Goal: Task Accomplishment & Management: Use online tool/utility

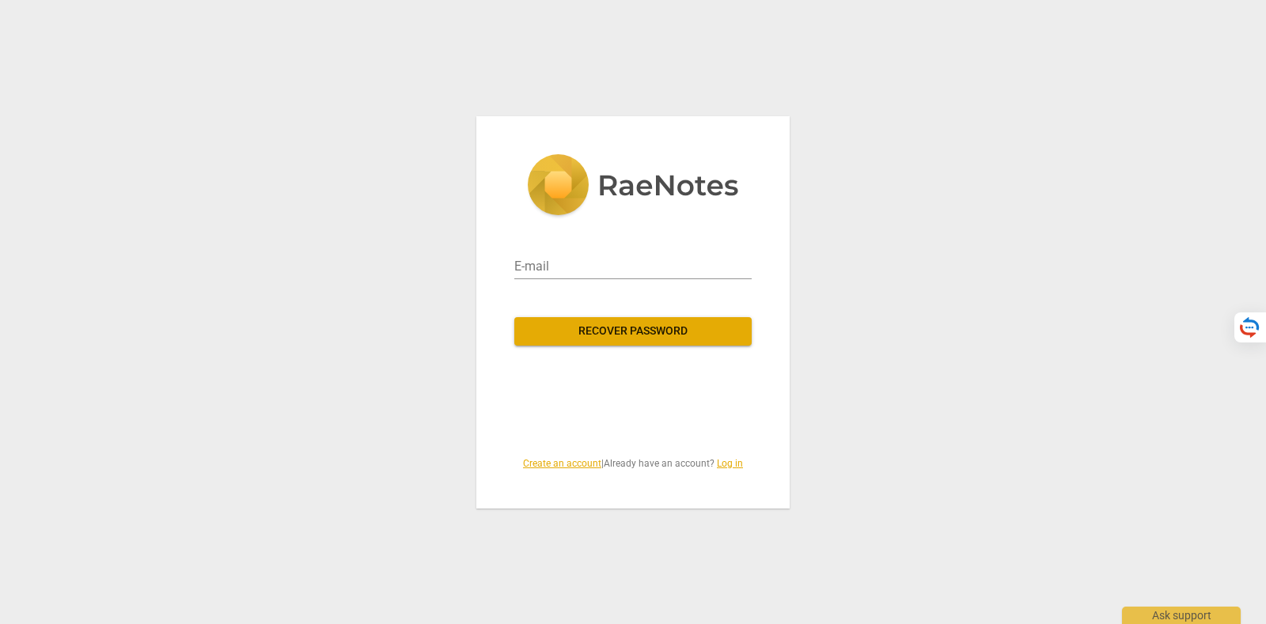
click at [554, 464] on link "Create an account" at bounding box center [562, 463] width 78 height 11
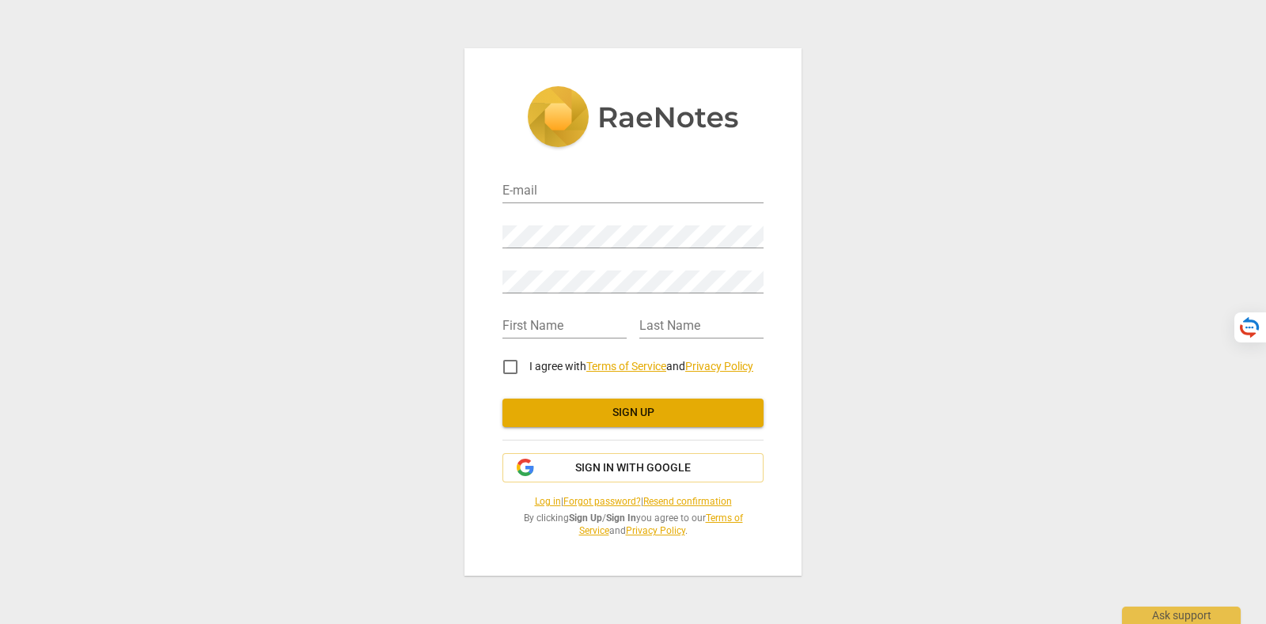
click at [535, 496] on link "Log in" at bounding box center [548, 501] width 26 height 11
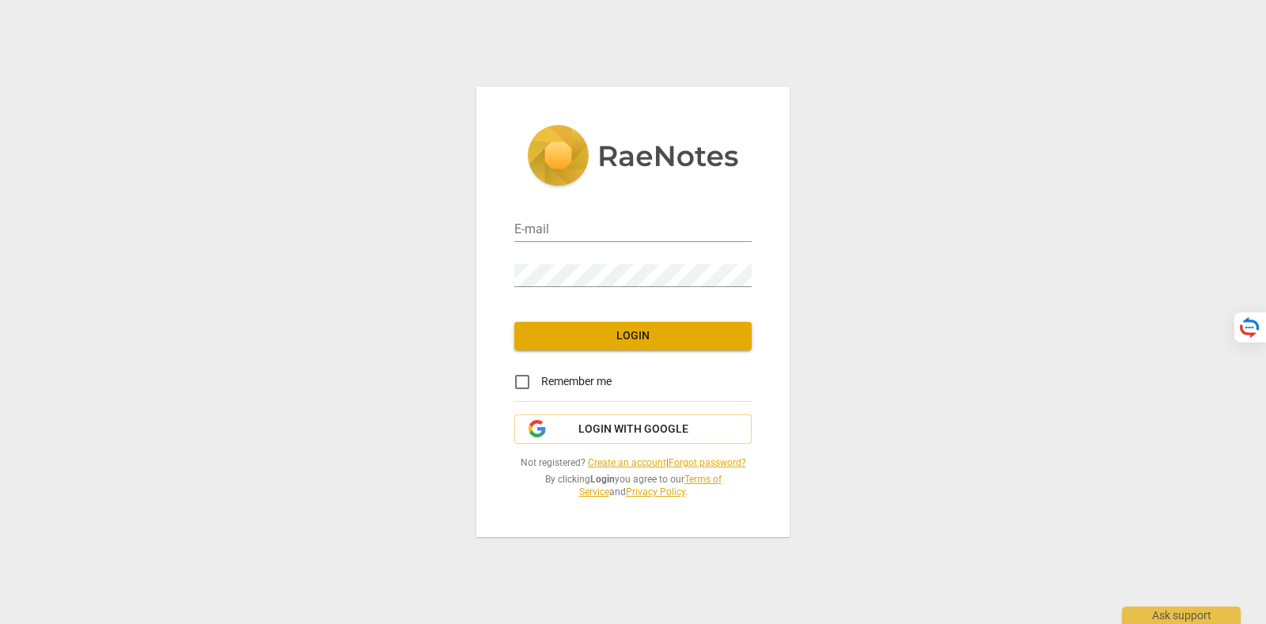
type input "[PERSON_NAME][EMAIL_ADDRESS][DOMAIN_NAME]"
click at [618, 423] on span "Login with Google" at bounding box center [633, 430] width 110 height 16
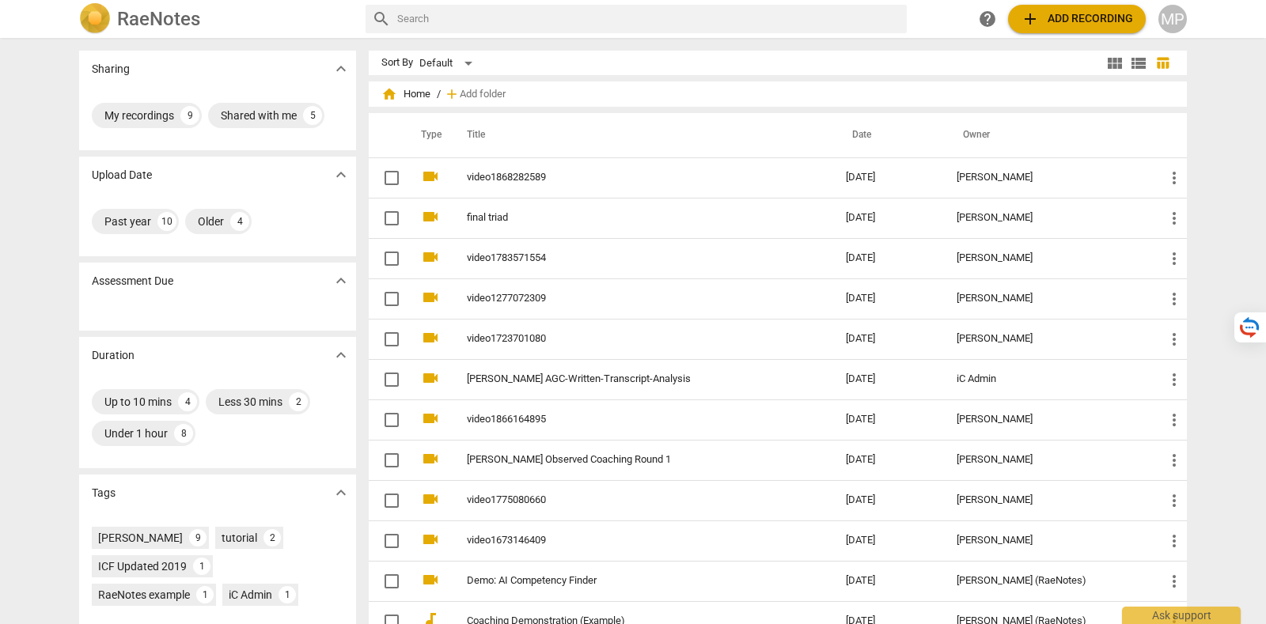
click at [1173, 17] on div "MP" at bounding box center [1172, 19] width 28 height 28
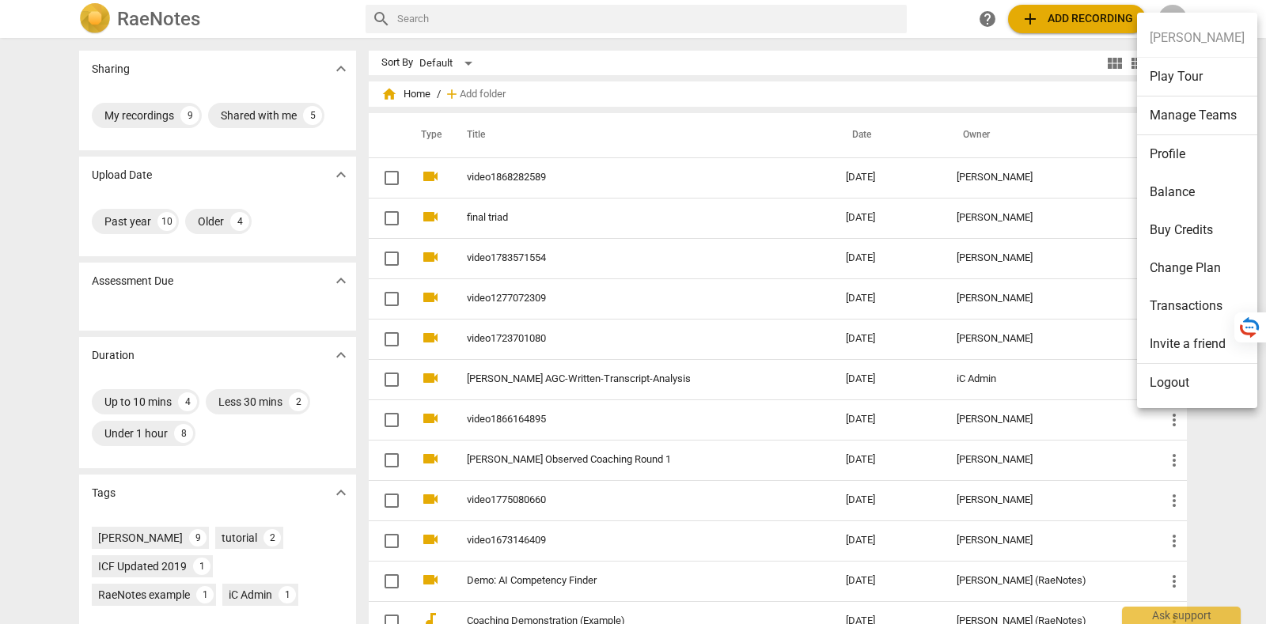
click at [1179, 199] on li "Balance" at bounding box center [1197, 192] width 120 height 38
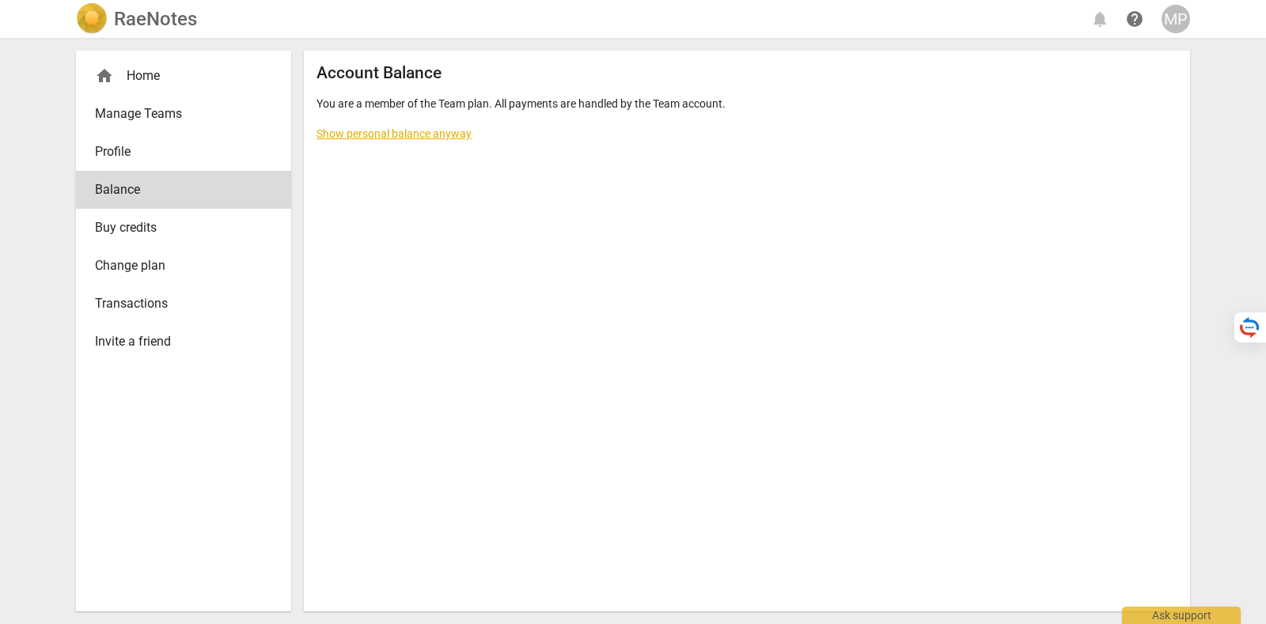
click at [431, 128] on link "Show personal balance anyway" at bounding box center [394, 133] width 155 height 13
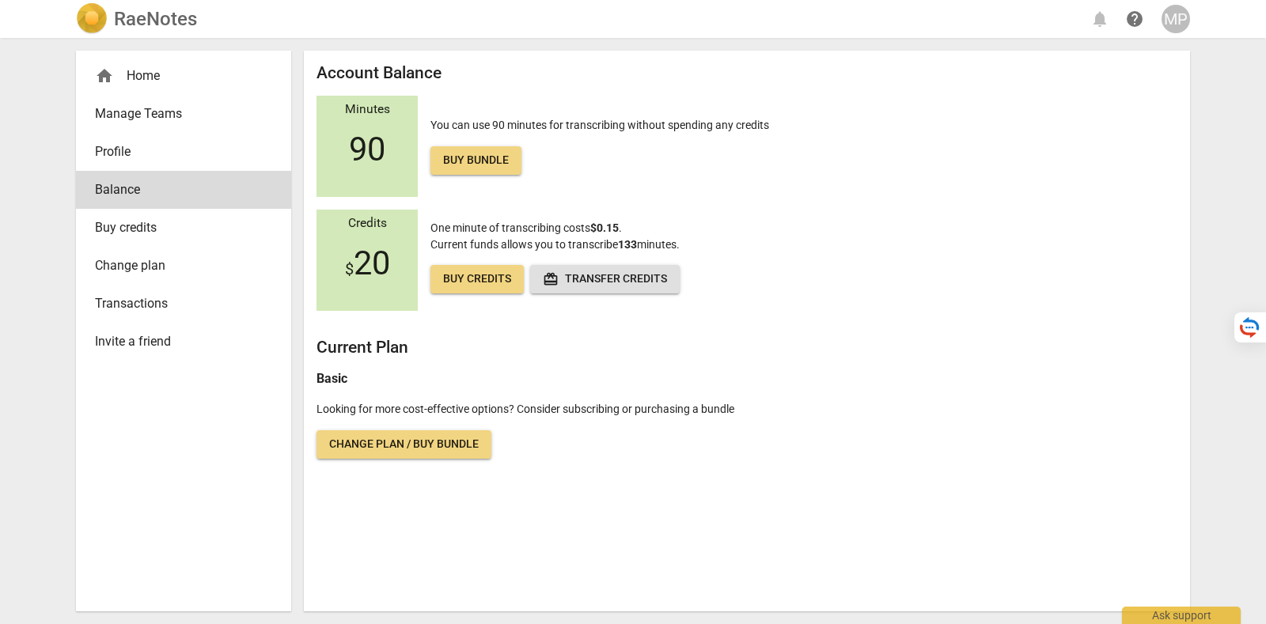
click at [157, 81] on div "home Home" at bounding box center [177, 75] width 165 height 19
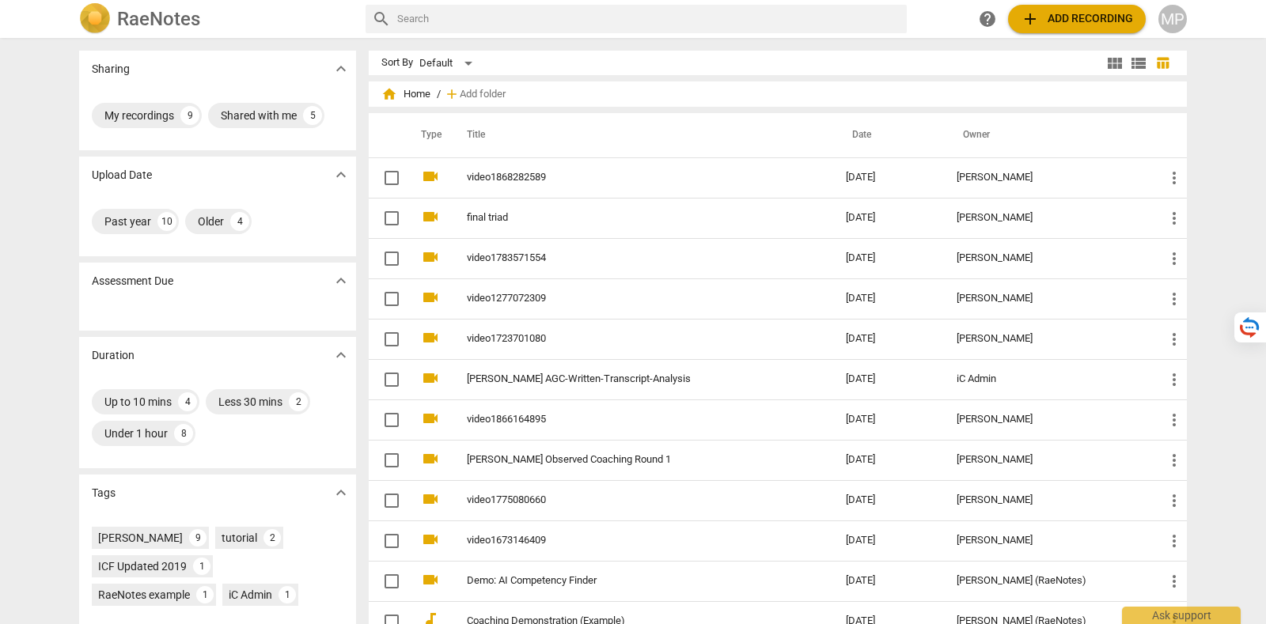
click at [1092, 21] on span "add Add recording" at bounding box center [1077, 18] width 112 height 19
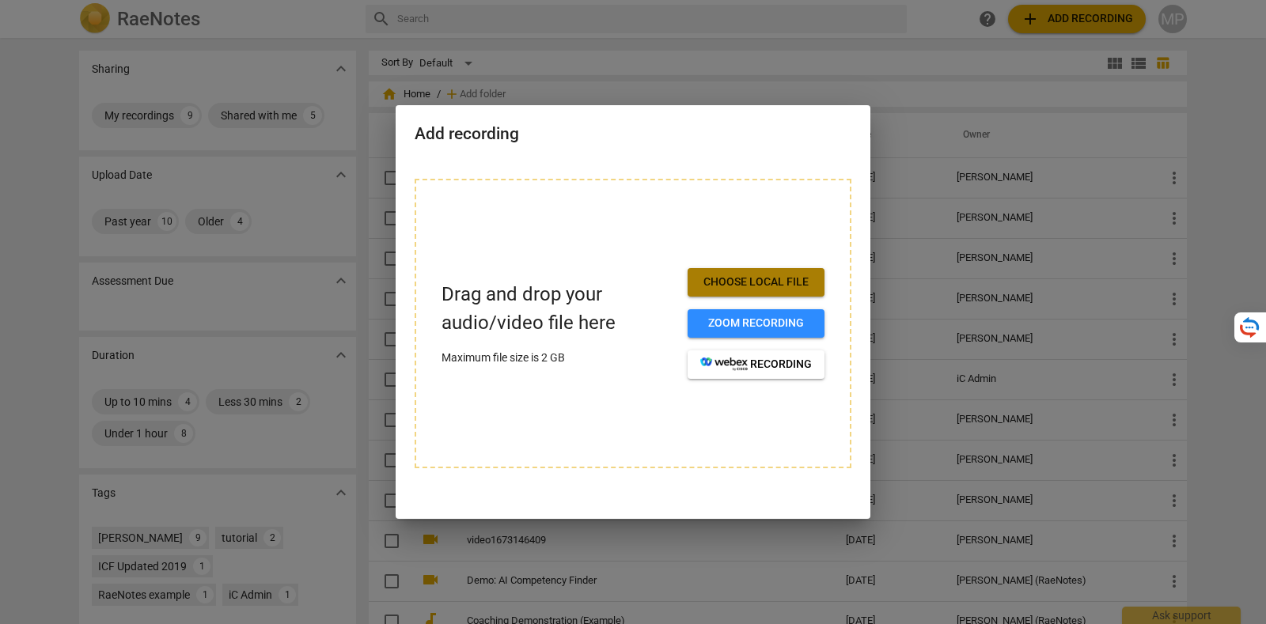
click at [745, 285] on span "Choose local file" at bounding box center [756, 283] width 112 height 16
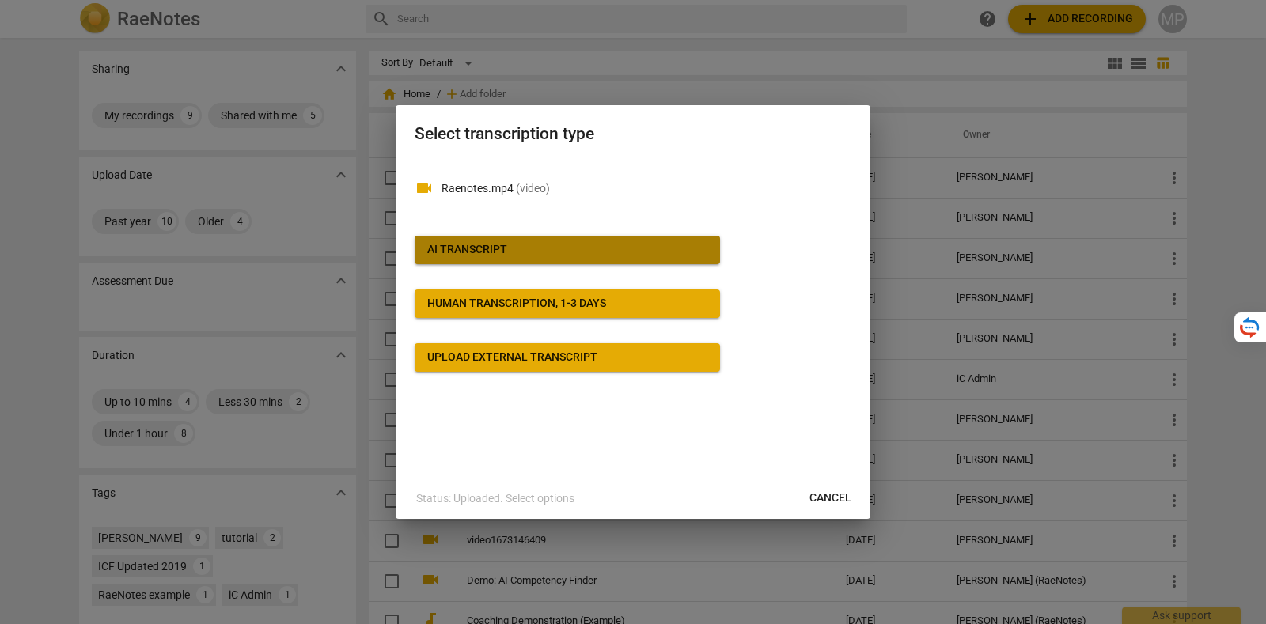
click at [586, 249] on span "AI Transcript" at bounding box center [567, 250] width 280 height 16
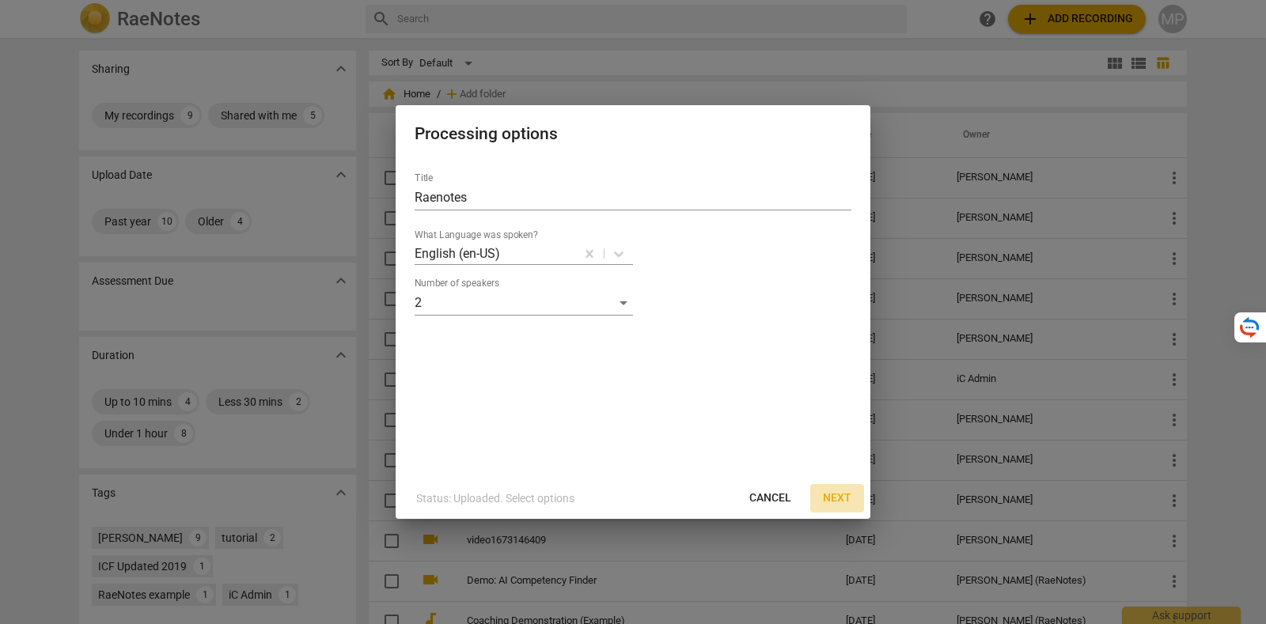
click at [843, 496] on span "Next" at bounding box center [837, 499] width 28 height 16
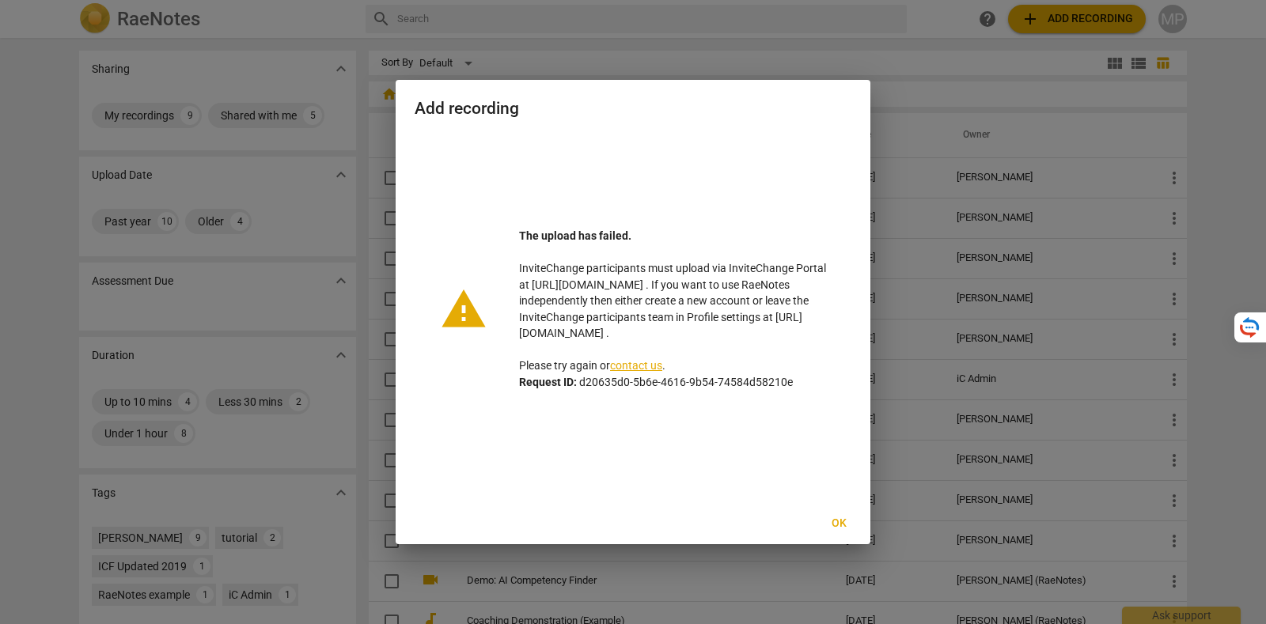
drag, startPoint x: 696, startPoint y: 335, endPoint x: 513, endPoint y: 266, distance: 195.6
click at [513, 266] on div "The upload has failed. InviteChange participants must upload via InviteChange P…" at bounding box center [656, 309] width 339 height 162
copy p "InviteChange participants must upload via InviteChange Portal at [URL][DOMAIN_N…"
click at [832, 519] on span "Ok" at bounding box center [838, 524] width 25 height 16
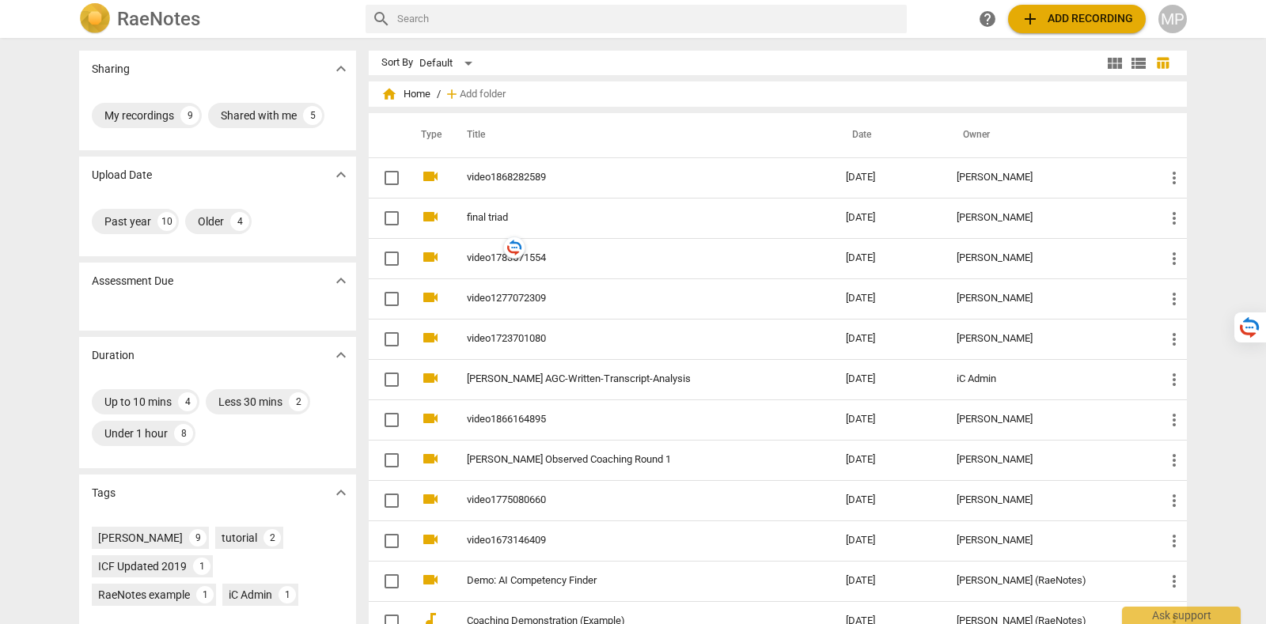
click at [1174, 18] on div "MP" at bounding box center [1172, 19] width 28 height 28
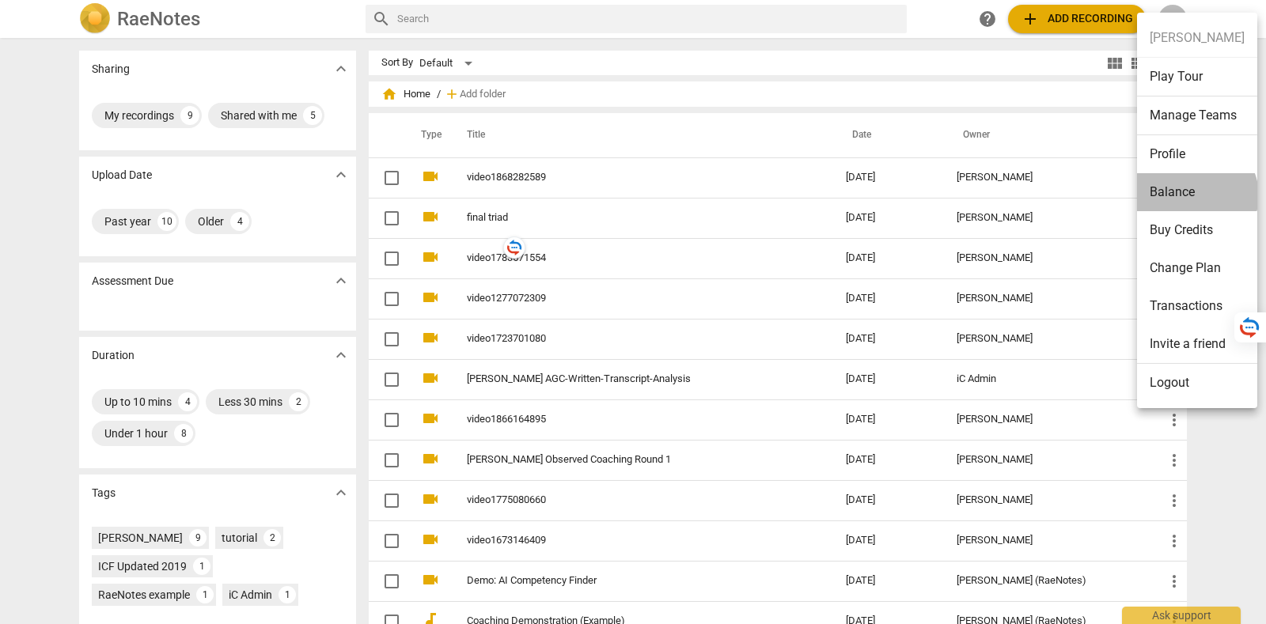
click at [1196, 195] on li "Balance" at bounding box center [1197, 192] width 120 height 38
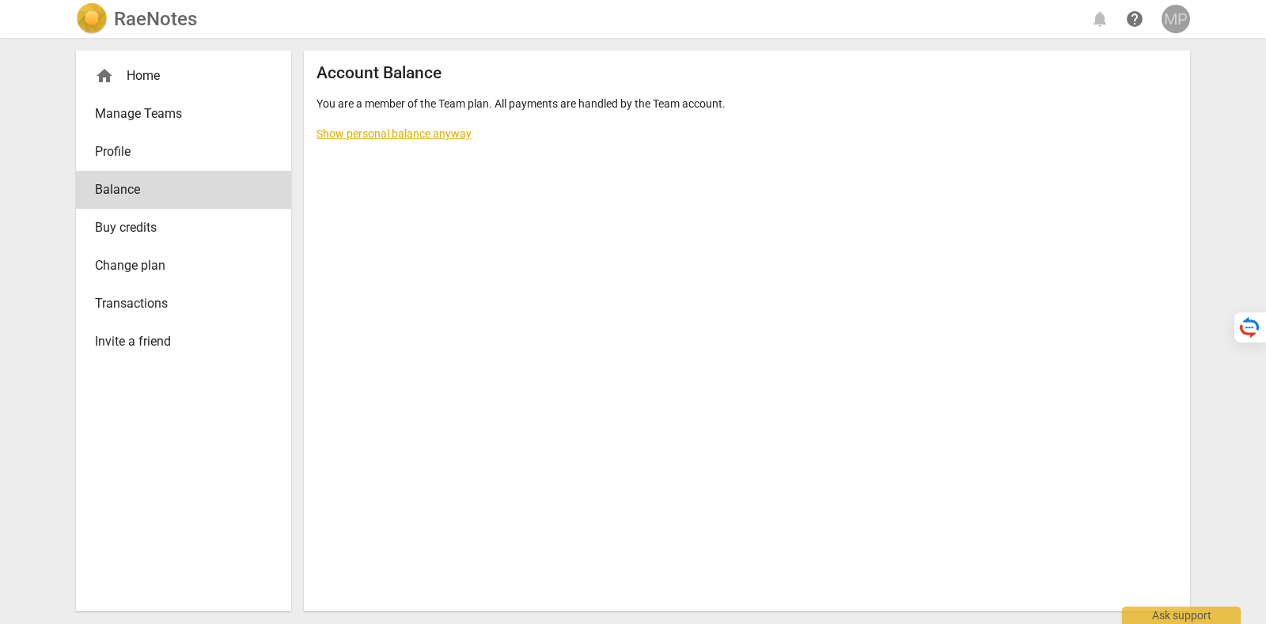
click at [1178, 6] on div "MP" at bounding box center [1176, 19] width 28 height 28
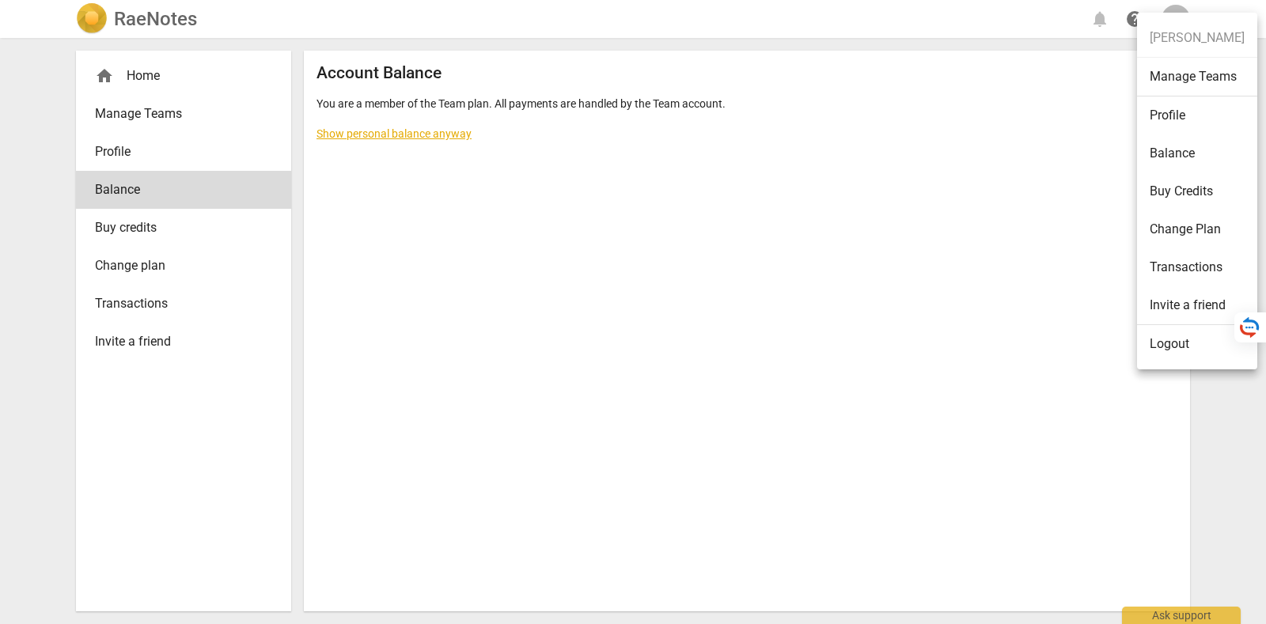
click at [161, 135] on div at bounding box center [633, 312] width 1266 height 624
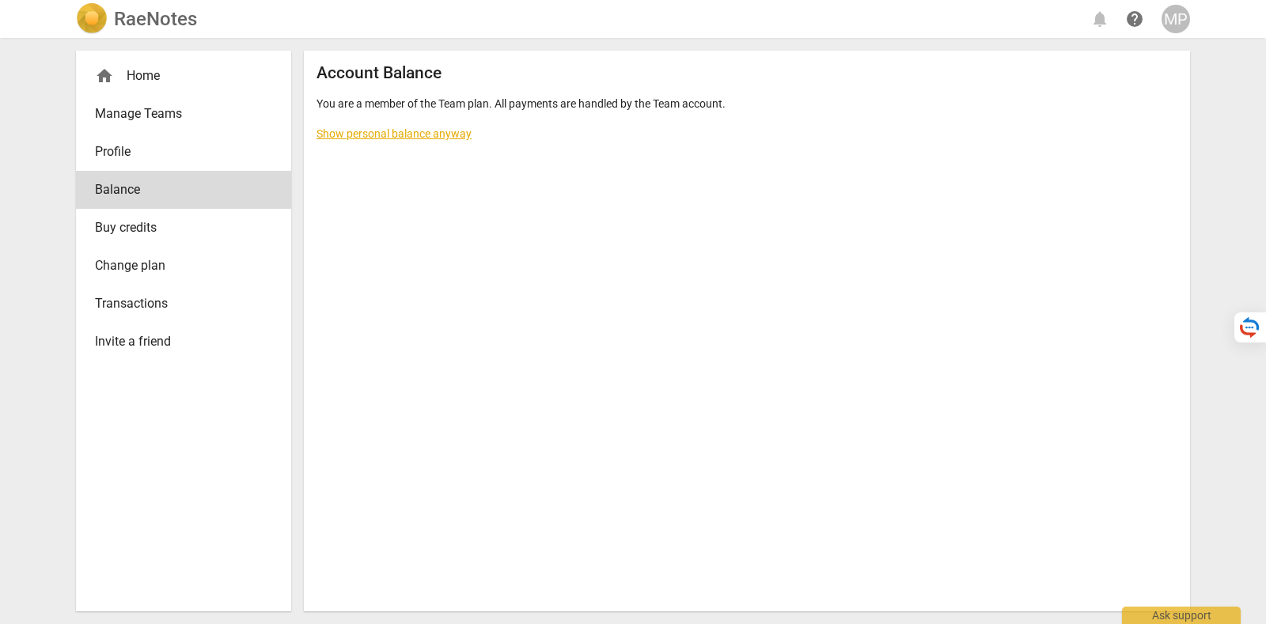
click at [161, 138] on div at bounding box center [633, 312] width 1266 height 624
click at [157, 154] on span "Profile" at bounding box center [177, 151] width 165 height 19
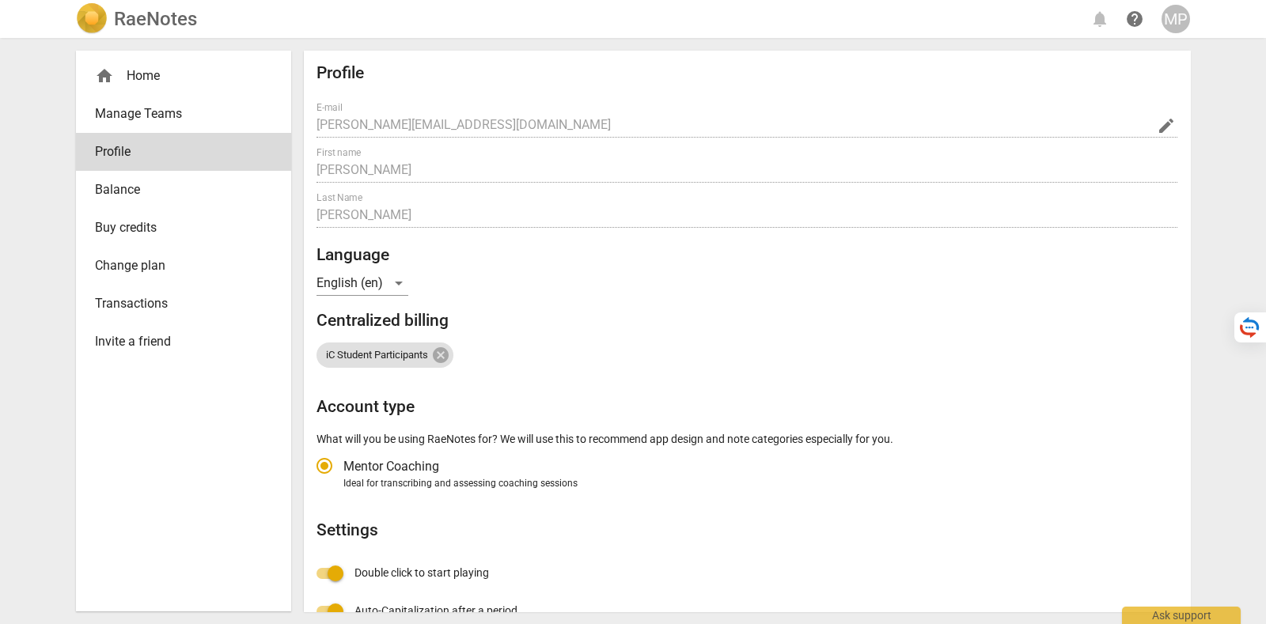
radio input "false"
click at [1177, 15] on div "MP" at bounding box center [1176, 19] width 28 height 28
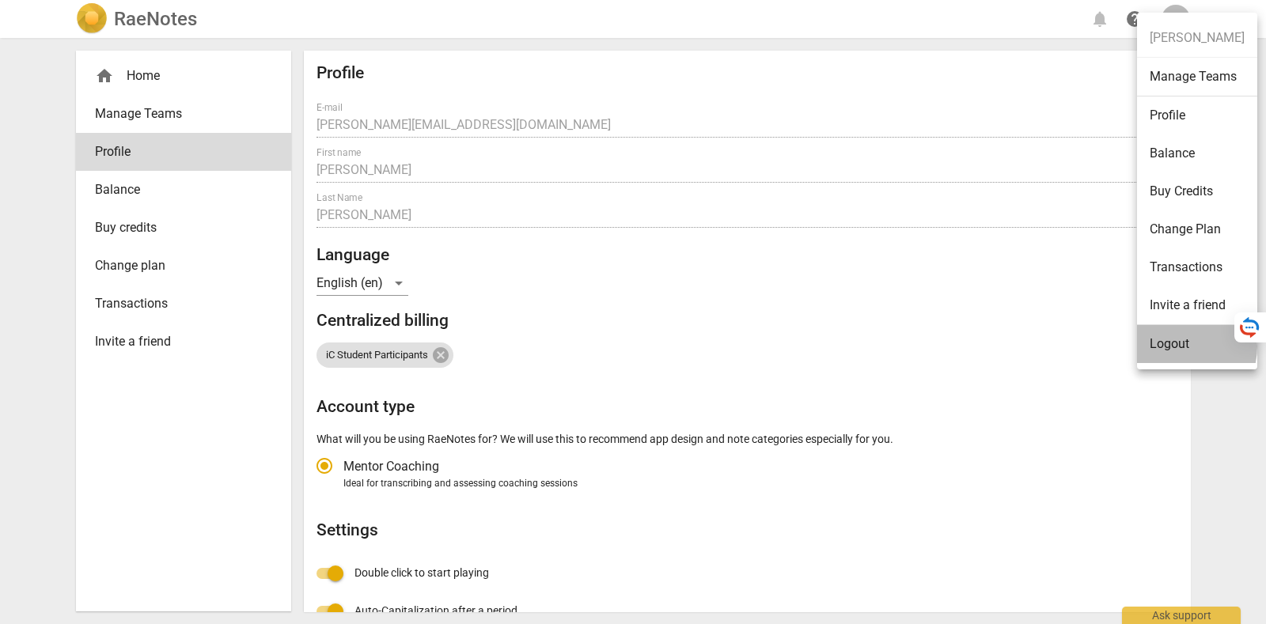
click at [1177, 346] on li "Logout" at bounding box center [1197, 344] width 120 height 38
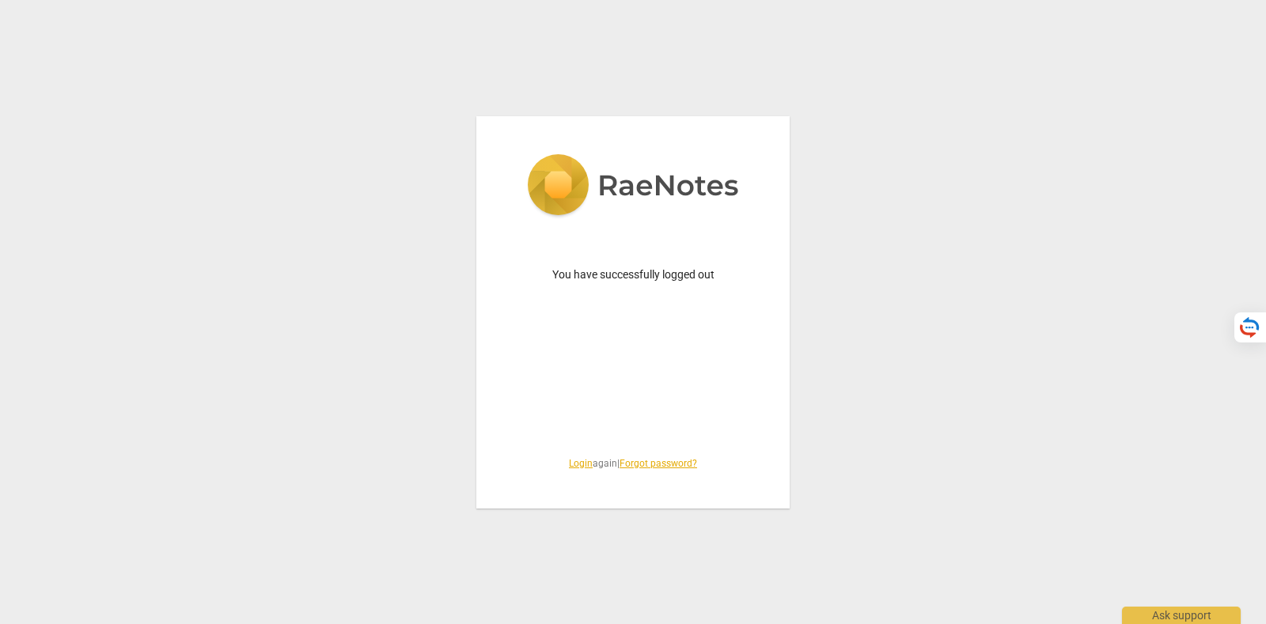
click at [570, 466] on link "Login" at bounding box center [581, 463] width 24 height 11
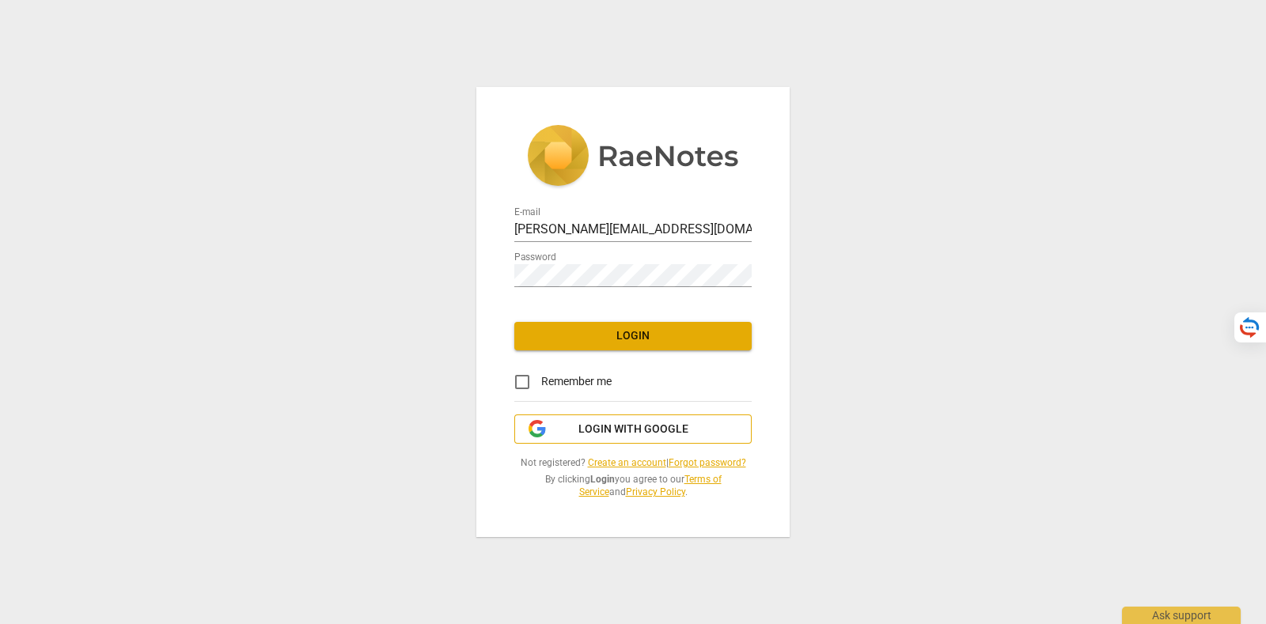
click at [586, 430] on span "Login with Google" at bounding box center [633, 430] width 110 height 16
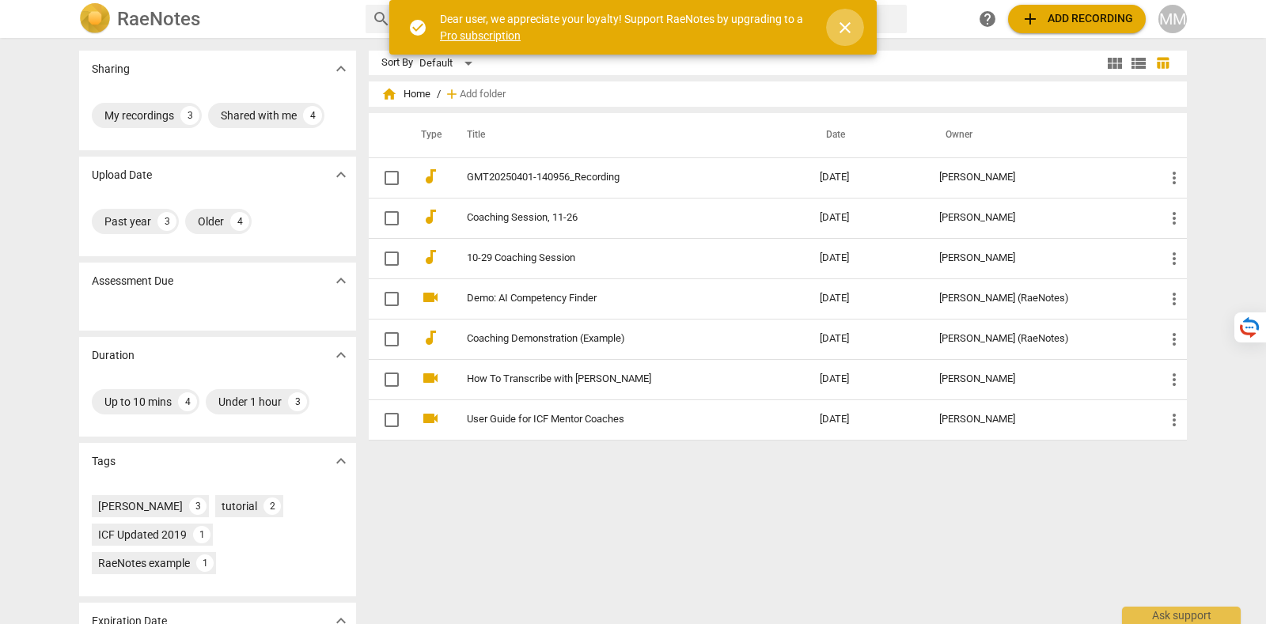
click at [851, 13] on button "close" at bounding box center [845, 28] width 38 height 38
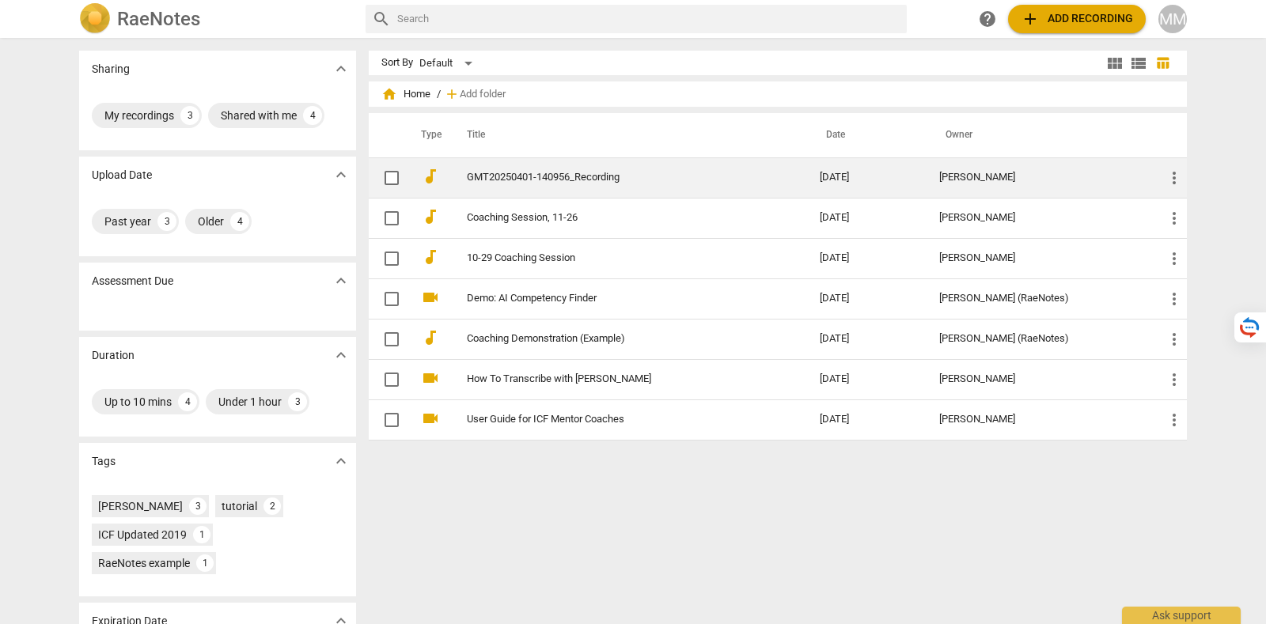
click at [615, 180] on link "GMT20250401-140956_Recording" at bounding box center [615, 178] width 296 height 12
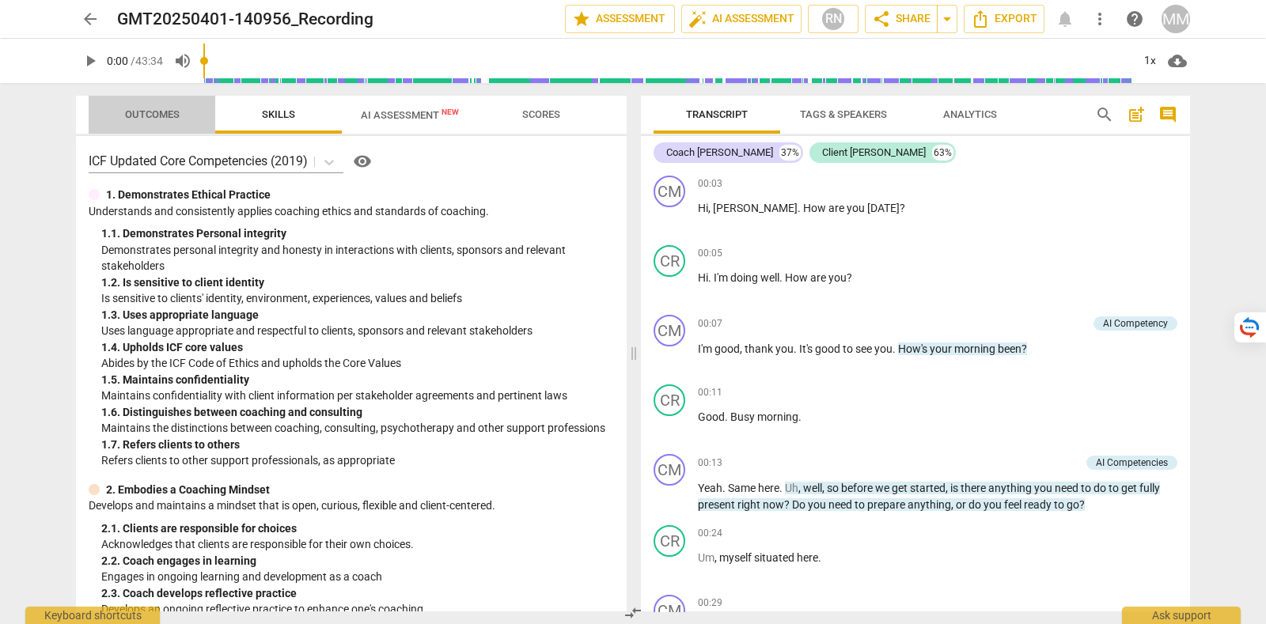
click at [182, 106] on span "Outcomes" at bounding box center [152, 114] width 93 height 21
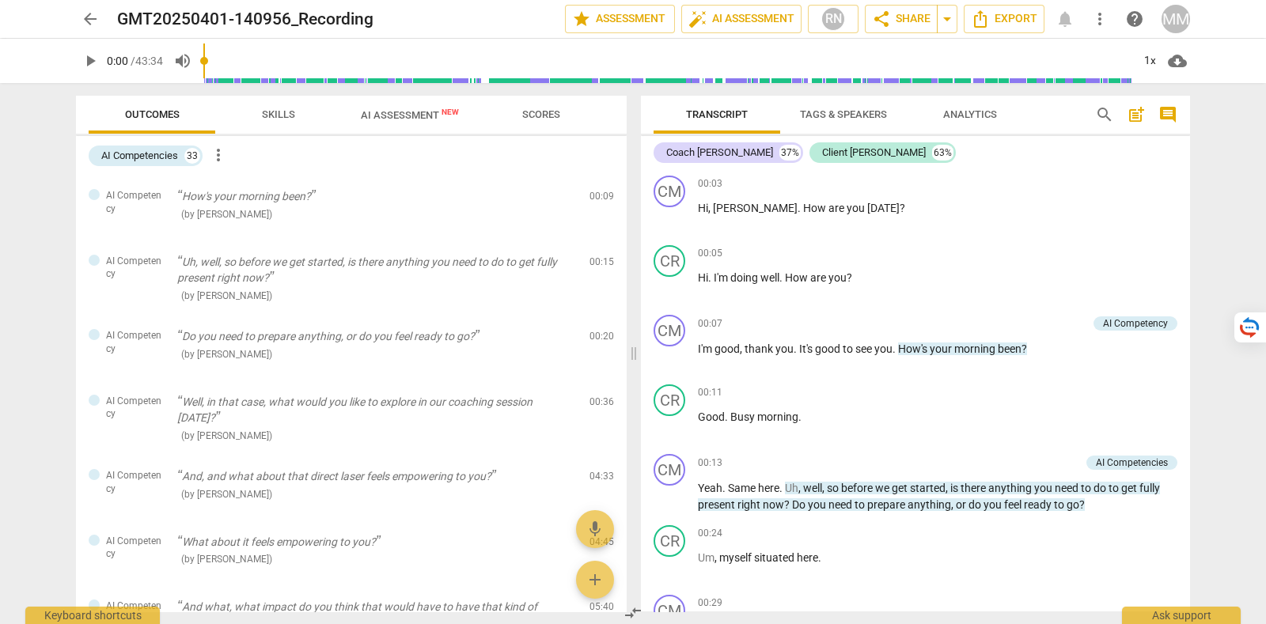
click at [249, 118] on span "Skills" at bounding box center [278, 114] width 71 height 21
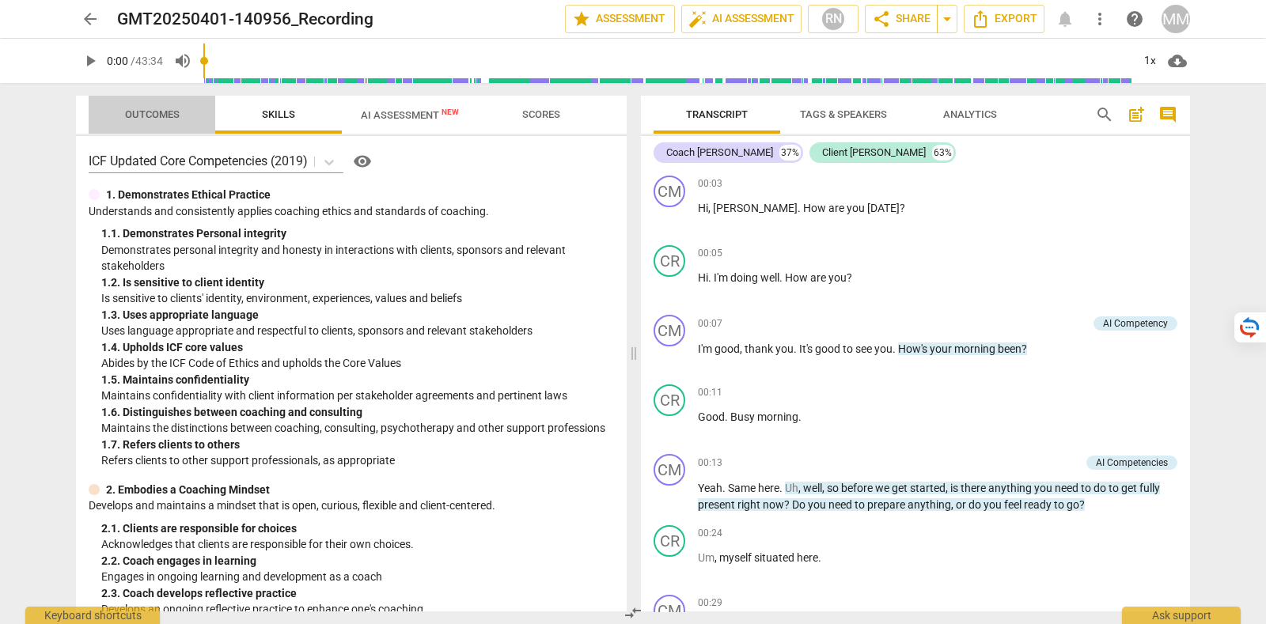
click at [182, 124] on span "Outcomes" at bounding box center [152, 114] width 93 height 21
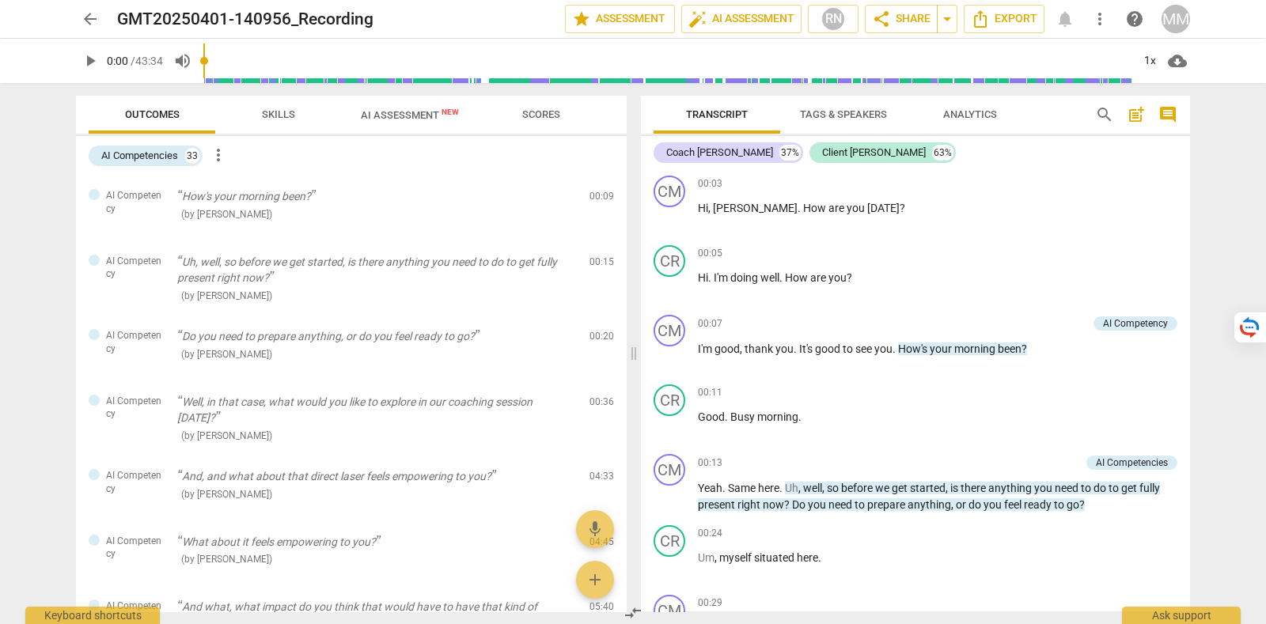
click at [1108, 20] on span "more_vert" at bounding box center [1099, 18] width 19 height 19
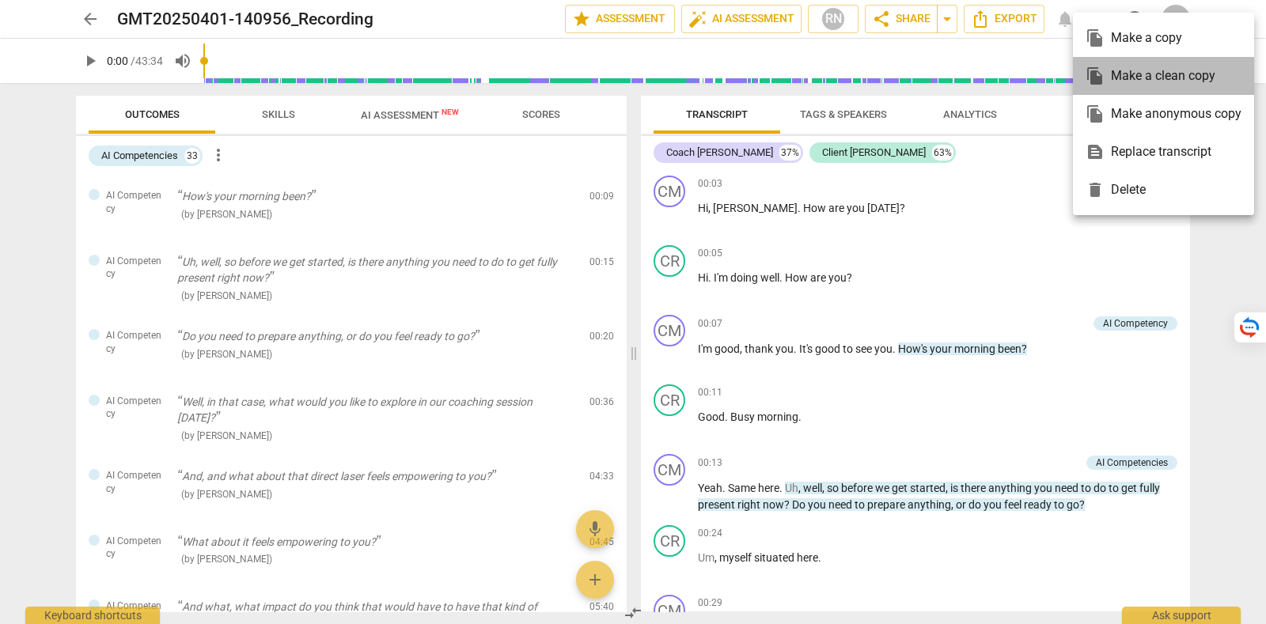
click at [1135, 77] on div "file_copy Make a clean copy" at bounding box center [1164, 76] width 156 height 38
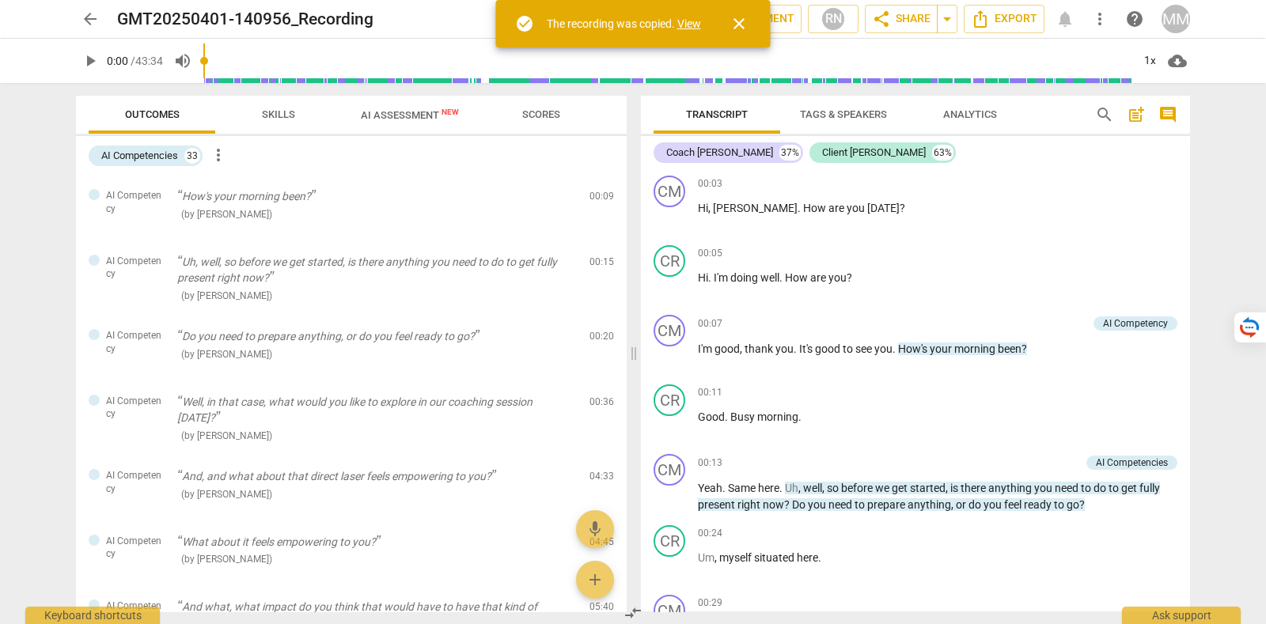
click at [687, 28] on link "View" at bounding box center [689, 23] width 24 height 13
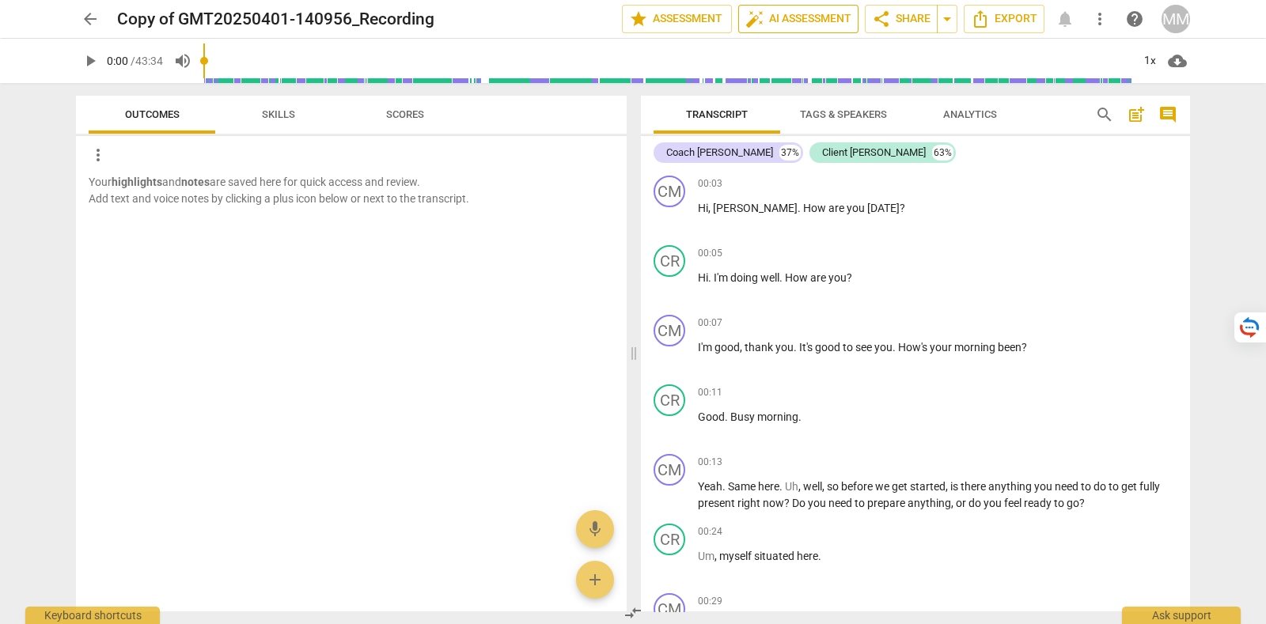
click at [783, 20] on span "auto_fix_high AI Assessment" at bounding box center [798, 18] width 106 height 19
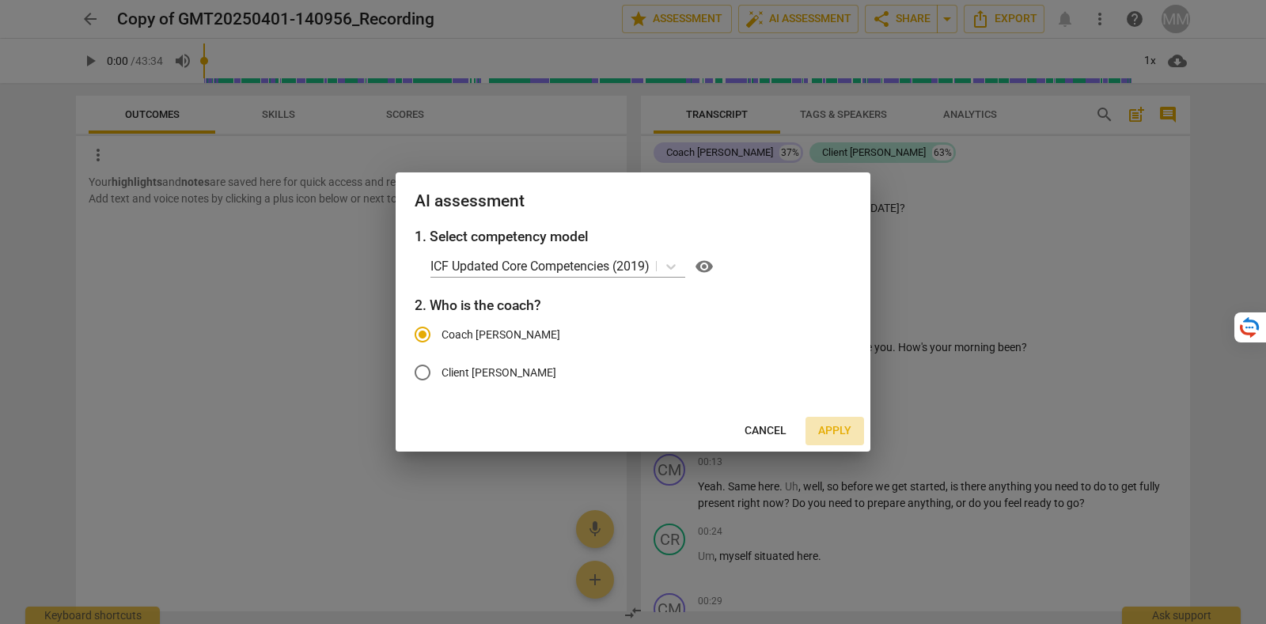
click at [834, 425] on span "Apply" at bounding box center [834, 431] width 33 height 16
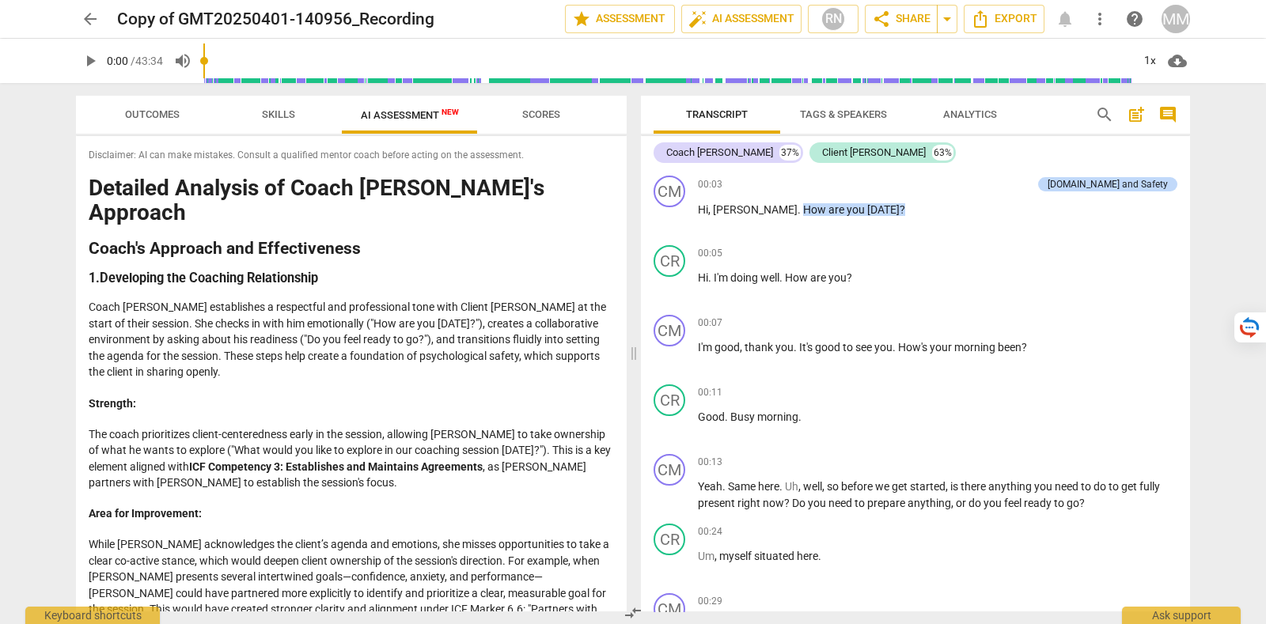
click at [151, 119] on span "Outcomes" at bounding box center [152, 114] width 55 height 12
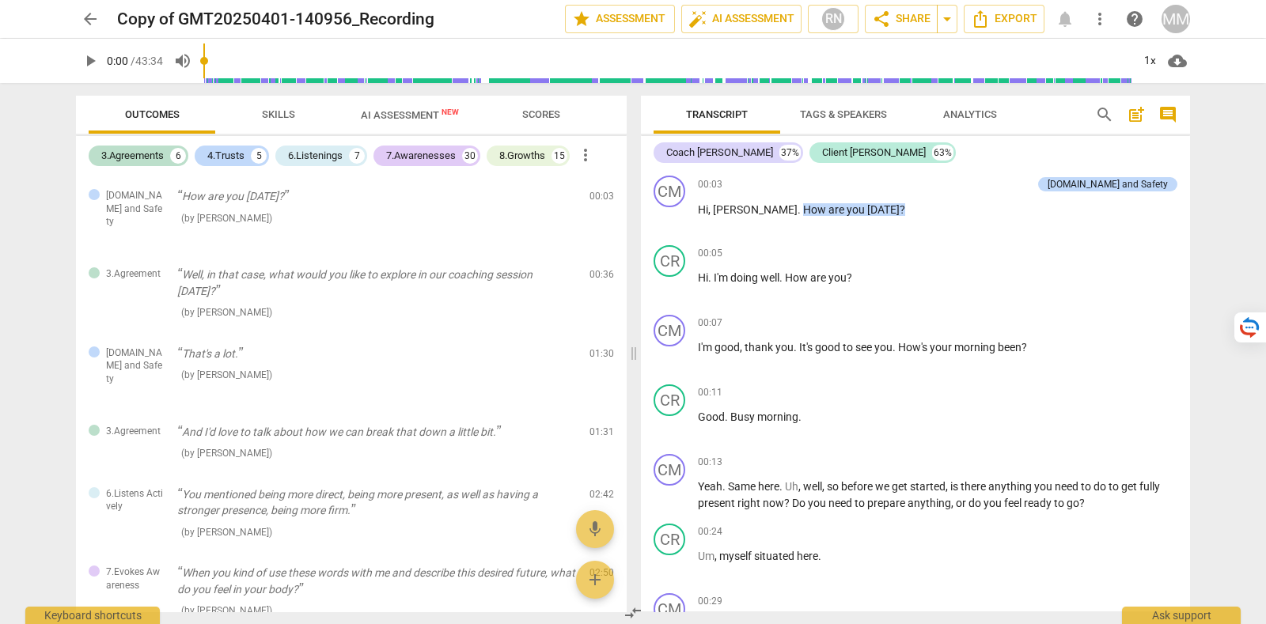
click at [1174, 13] on div "MM" at bounding box center [1176, 19] width 28 height 28
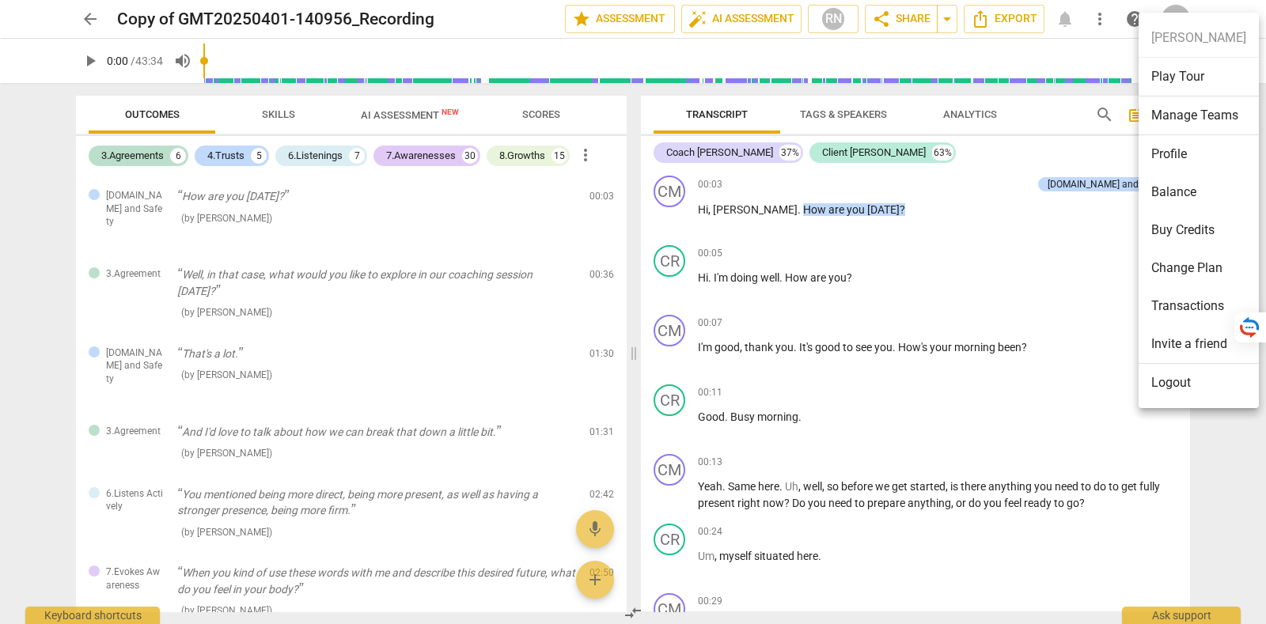
drag, startPoint x: 1186, startPoint y: 381, endPoint x: 1216, endPoint y: 457, distance: 81.7
click at [1216, 457] on div "Margot Miranda Play Tour Manage Teams Profile Balance Buy Credits Change Plan T…" at bounding box center [633, 312] width 1266 height 624
click at [87, 15] on div at bounding box center [633, 312] width 1266 height 624
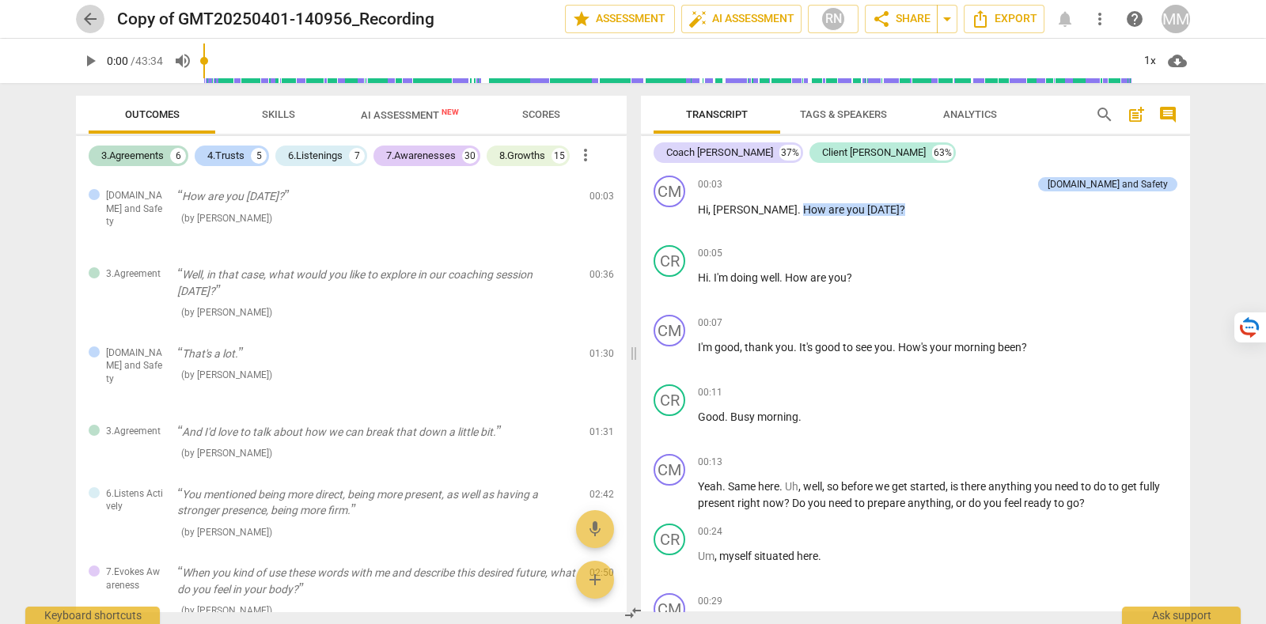
click at [95, 18] on span "arrow_back" at bounding box center [90, 18] width 19 height 19
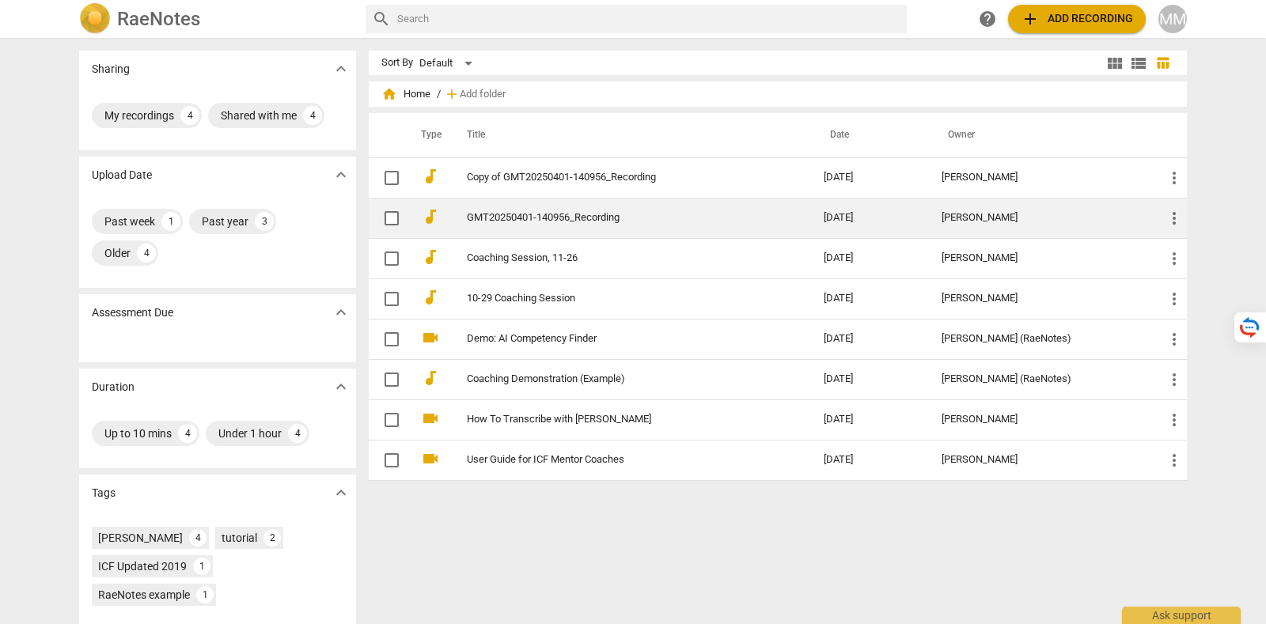
click at [528, 215] on link "GMT20250401-140956_Recording" at bounding box center [617, 218] width 300 height 12
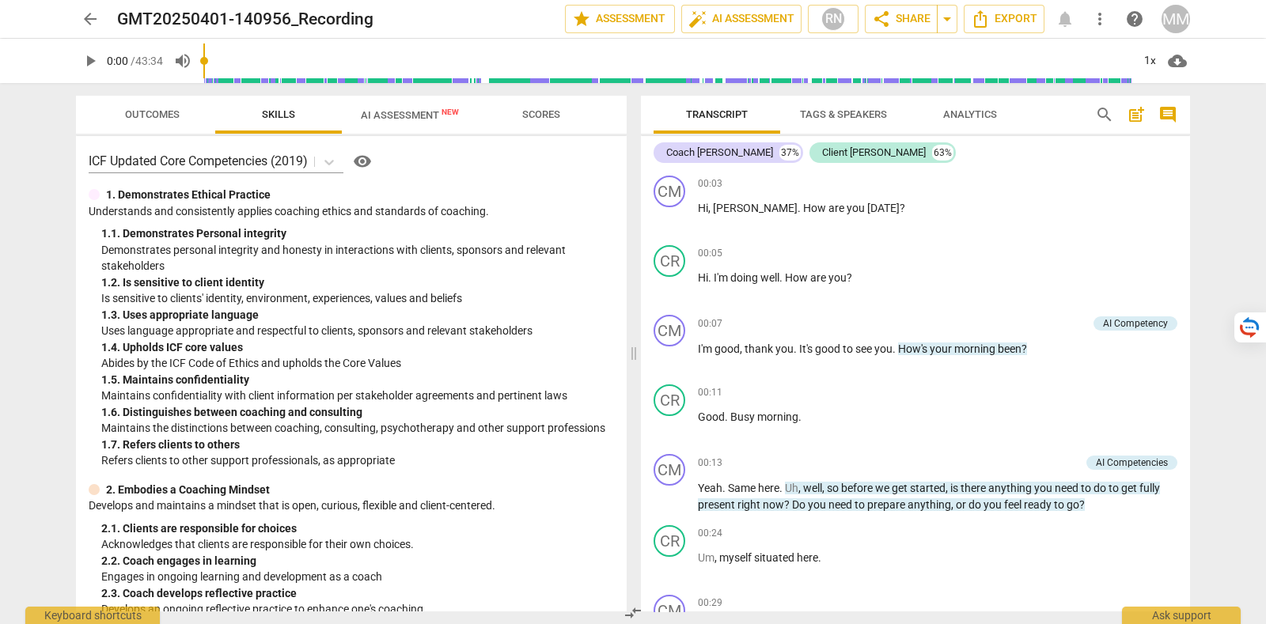
click at [1098, 17] on span "more_vert" at bounding box center [1099, 18] width 19 height 19
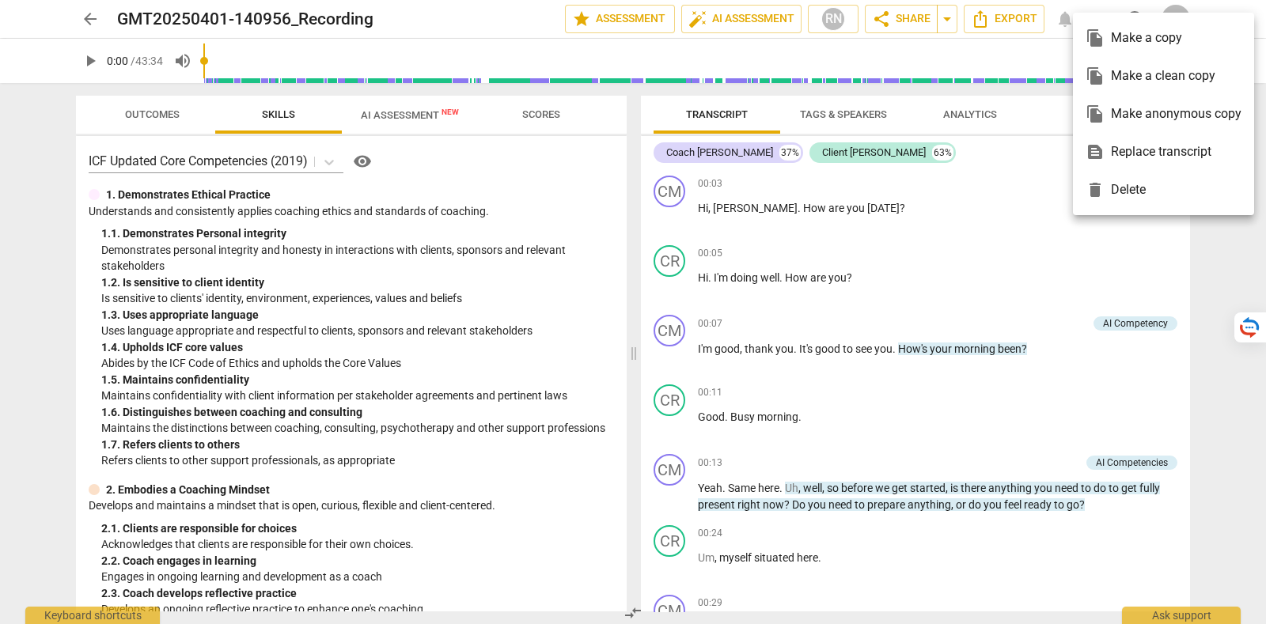
click at [994, 21] on div at bounding box center [633, 312] width 1266 height 624
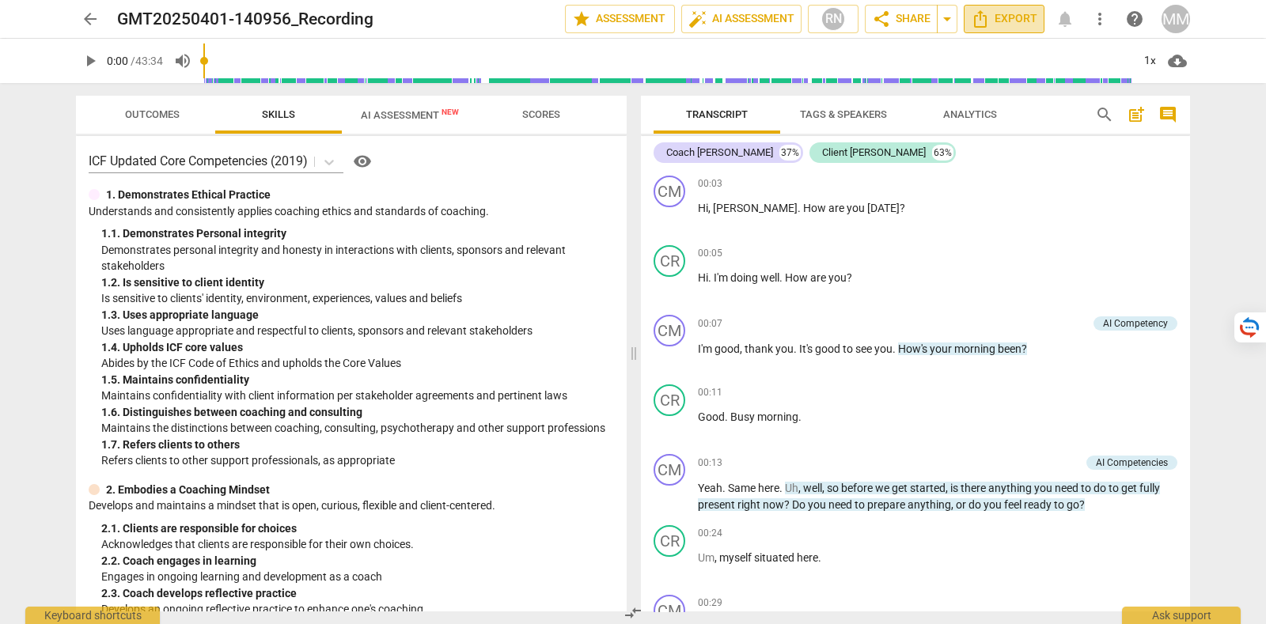
click at [1010, 19] on span "Export" at bounding box center [1004, 18] width 66 height 19
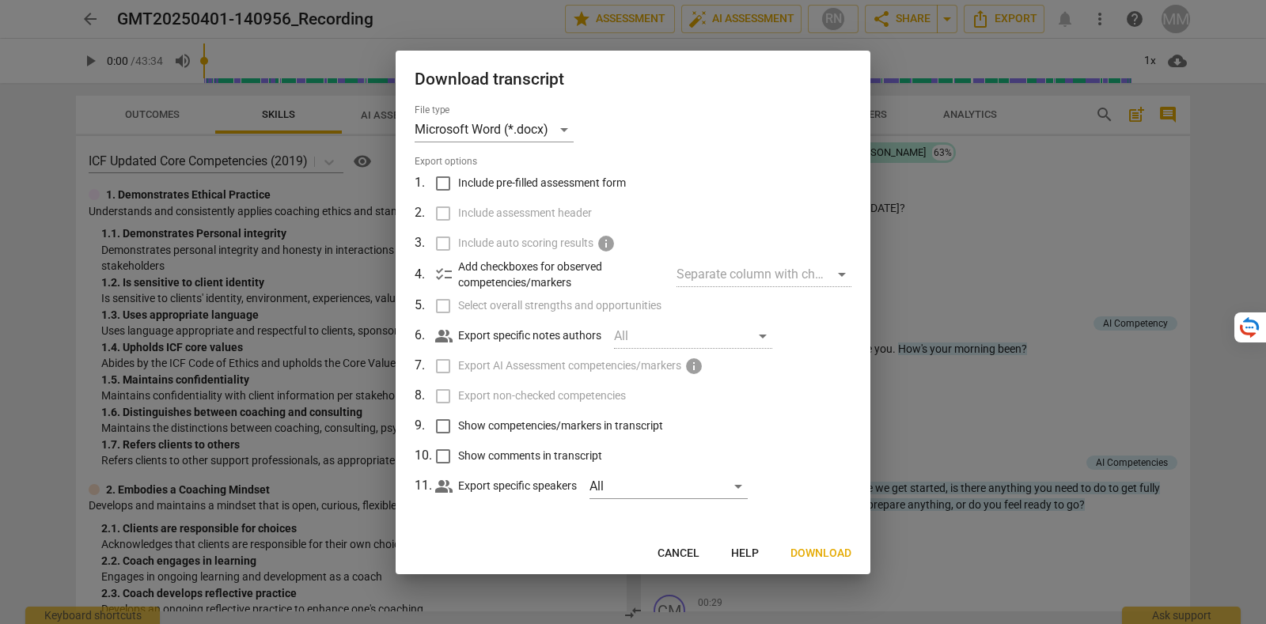
click at [510, 182] on span "Include pre-filled assessment form" at bounding box center [542, 183] width 168 height 17
click at [458, 182] on input "Include pre-filled assessment form" at bounding box center [443, 184] width 30 height 30
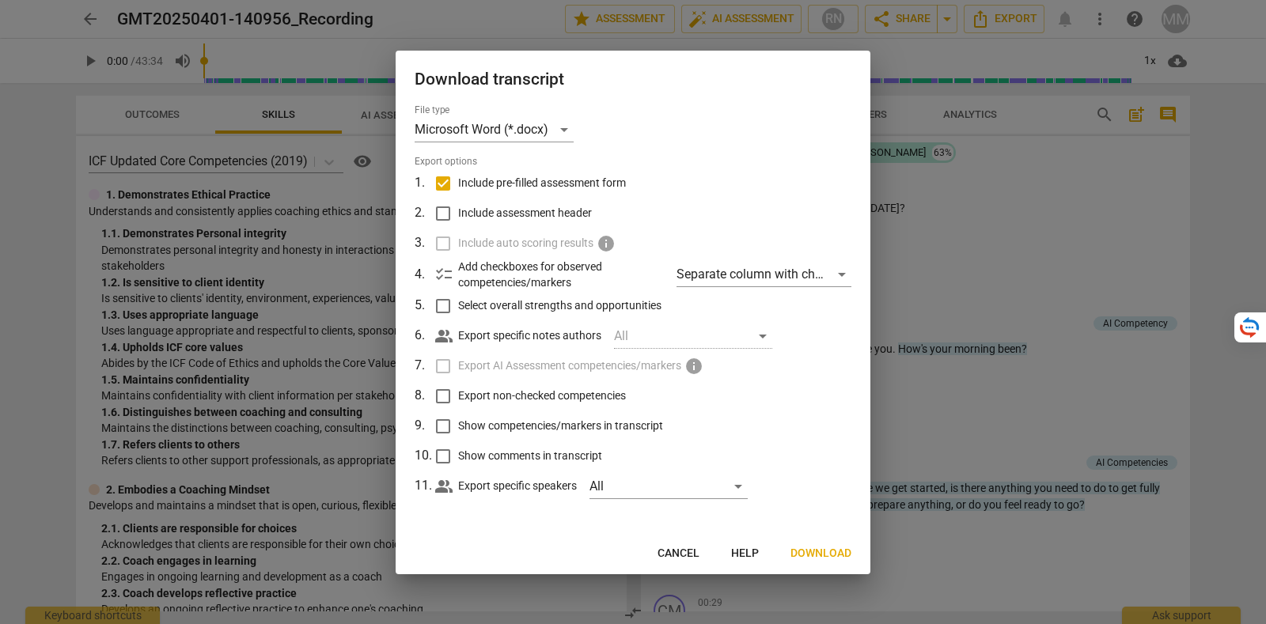
click at [510, 182] on span "Include pre-filled assessment form" at bounding box center [542, 183] width 168 height 17
click at [458, 182] on input "Include pre-filled assessment form" at bounding box center [443, 184] width 30 height 30
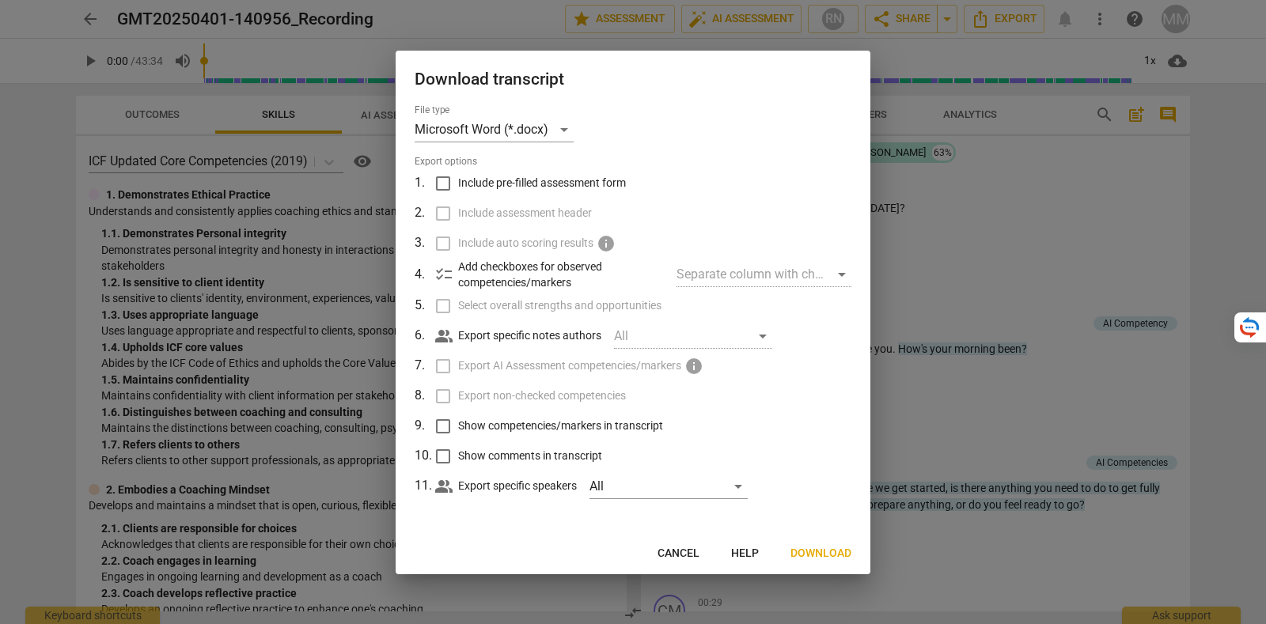
click at [510, 182] on span "Include pre-filled assessment form" at bounding box center [542, 183] width 168 height 17
click at [458, 182] on input "Include pre-filled assessment form" at bounding box center [443, 184] width 30 height 30
checkbox input "true"
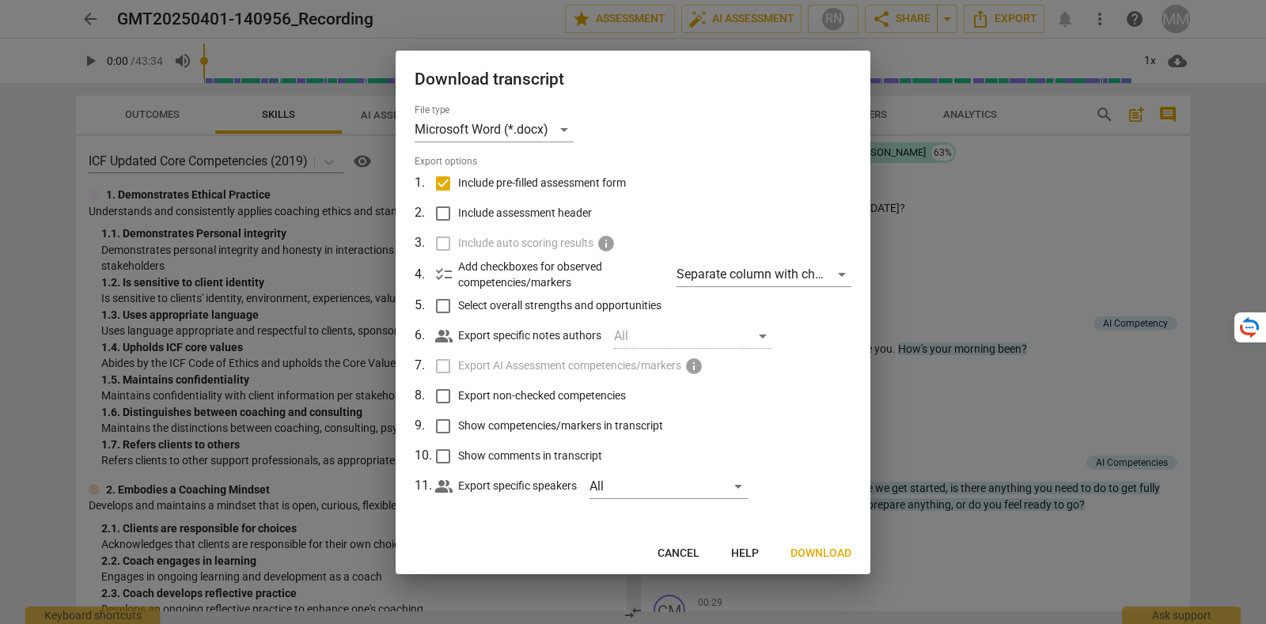
click at [505, 217] on span "Include assessment header" at bounding box center [525, 213] width 134 height 17
click at [458, 217] on input "Include assessment header" at bounding box center [443, 214] width 30 height 30
checkbox input "true"
click at [487, 396] on span "Export non-checked competencies" at bounding box center [542, 396] width 168 height 17
click at [458, 396] on input "Export non-checked competencies" at bounding box center [443, 396] width 30 height 30
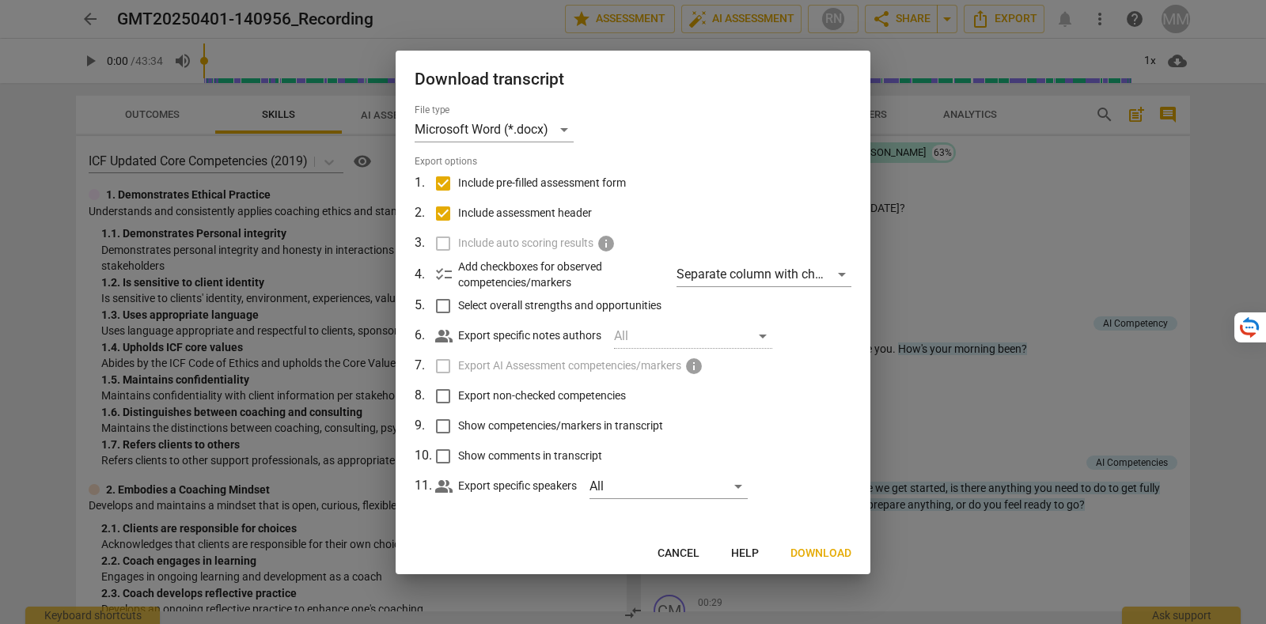
checkbox input "true"
click at [817, 547] on span "Download" at bounding box center [820, 554] width 61 height 16
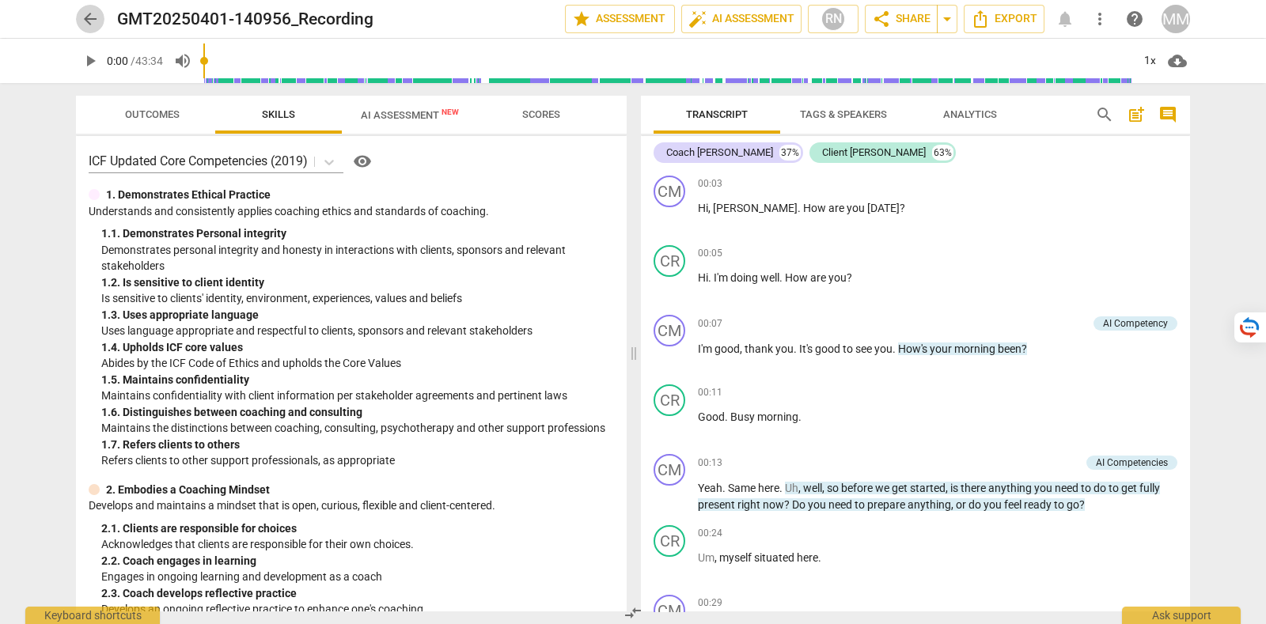
click at [85, 6] on button "arrow_back" at bounding box center [90, 19] width 28 height 28
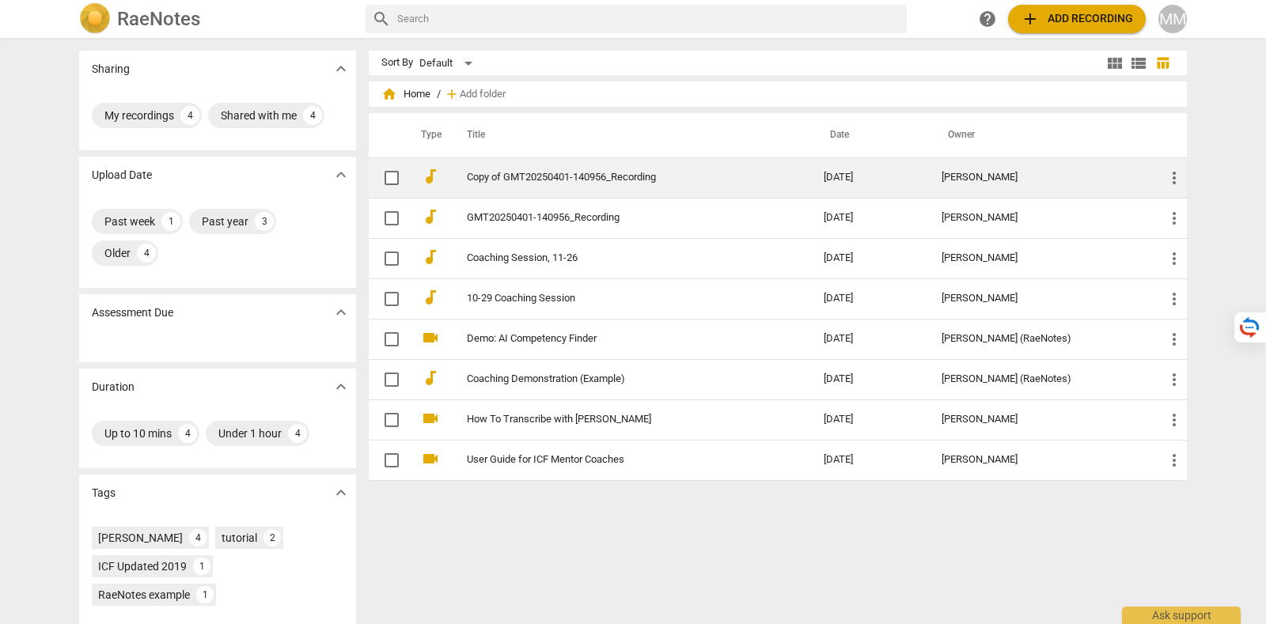
click at [597, 184] on td "Copy of GMT20250401-140956_Recording" at bounding box center [629, 177] width 363 height 40
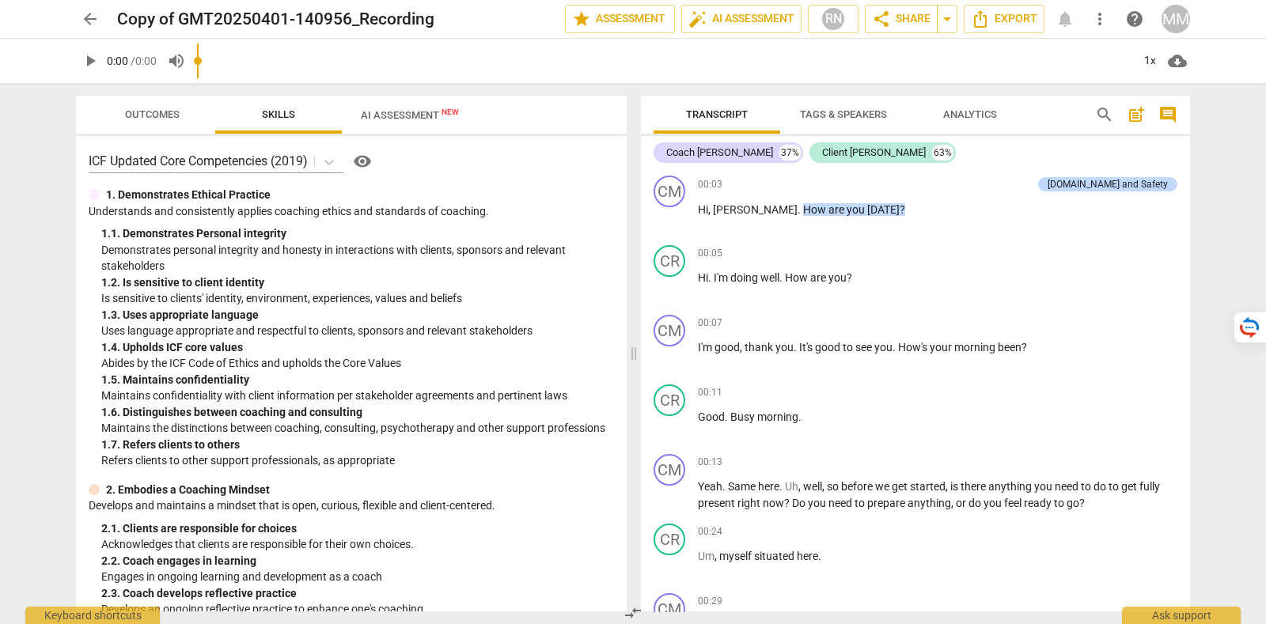
click at [162, 66] on div "play_arrow 0:00 / 0:00 volume_up 1x cloud_download" at bounding box center [633, 61] width 1114 height 44
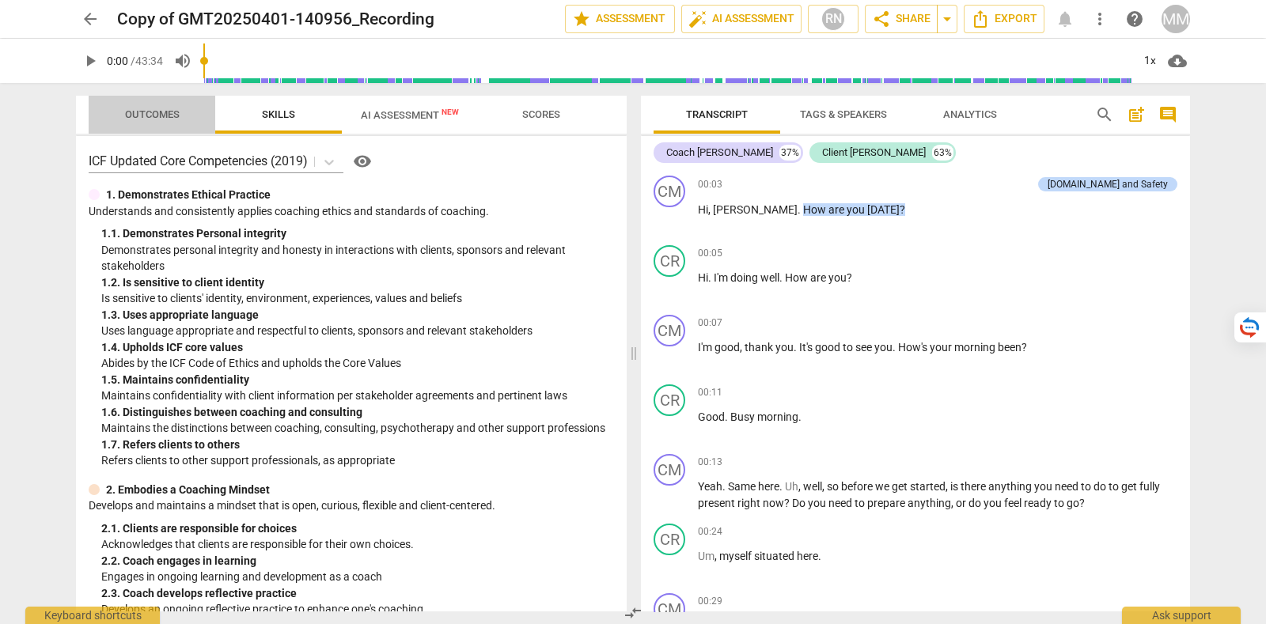
click at [150, 109] on span "Outcomes" at bounding box center [152, 114] width 55 height 12
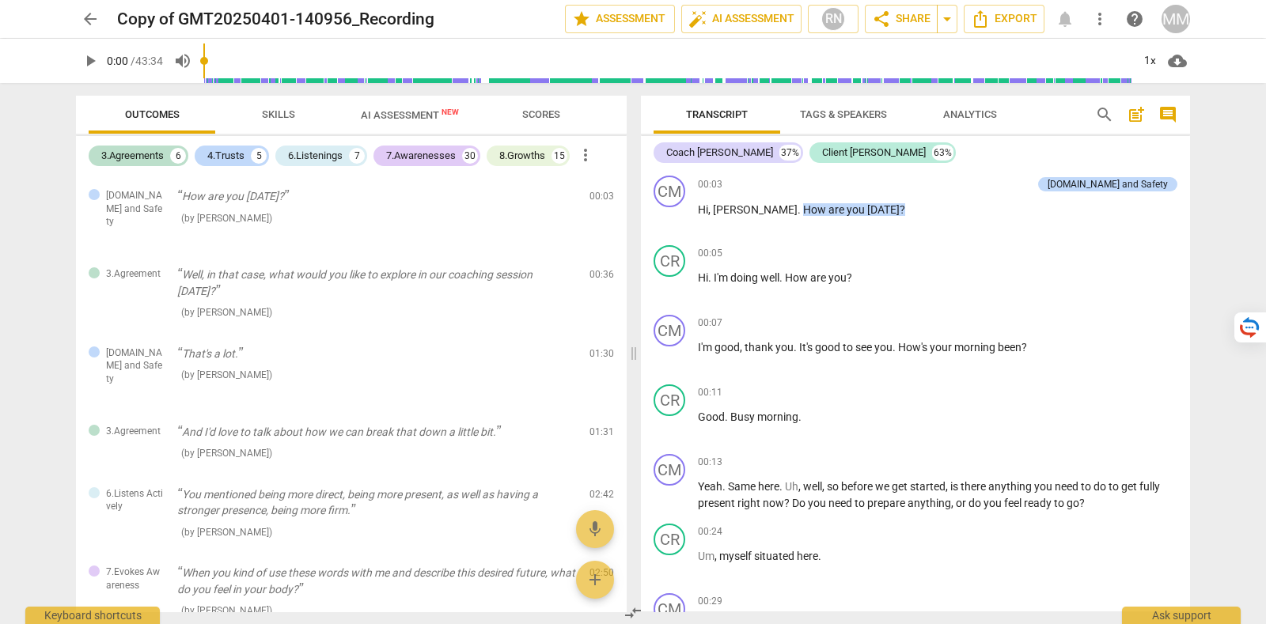
click at [1101, 21] on span "more_vert" at bounding box center [1099, 18] width 19 height 19
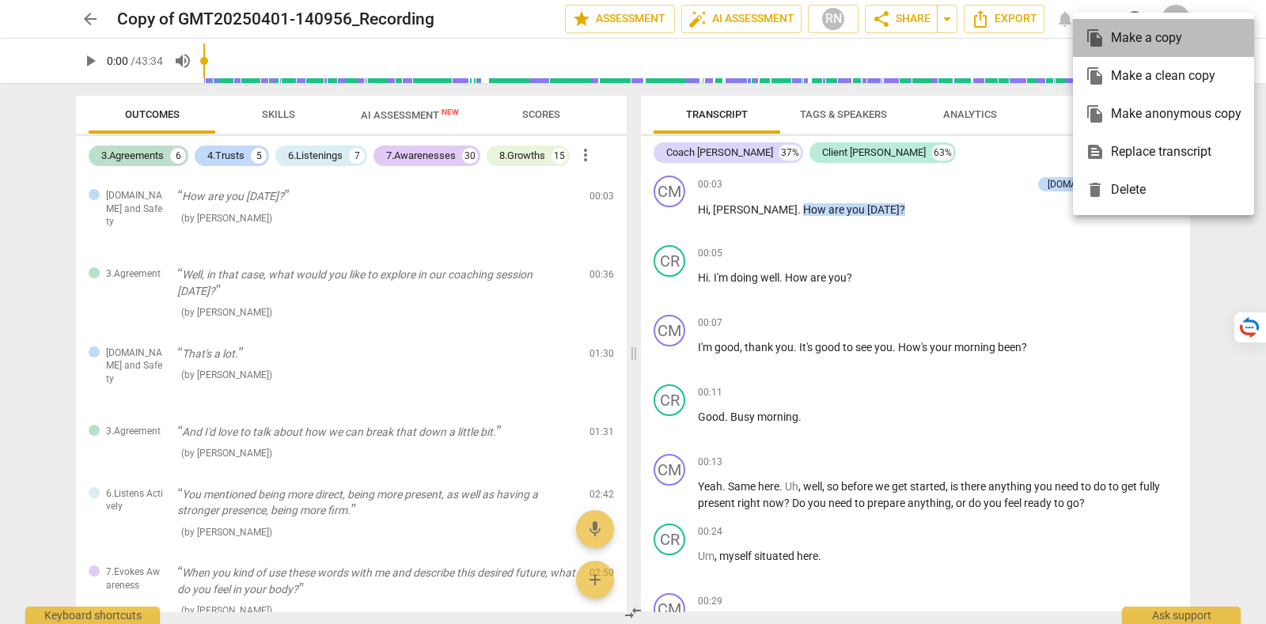
click at [1117, 44] on div "file_copy Make a copy" at bounding box center [1164, 38] width 156 height 38
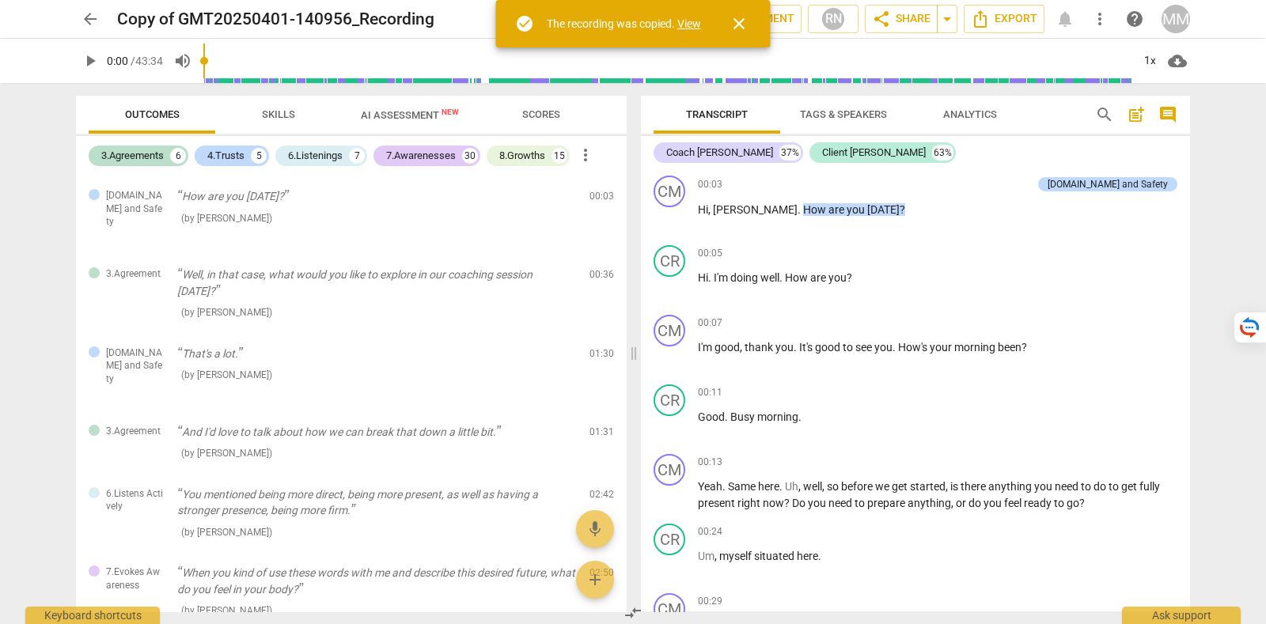
click at [84, 21] on span "arrow_back" at bounding box center [90, 18] width 19 height 19
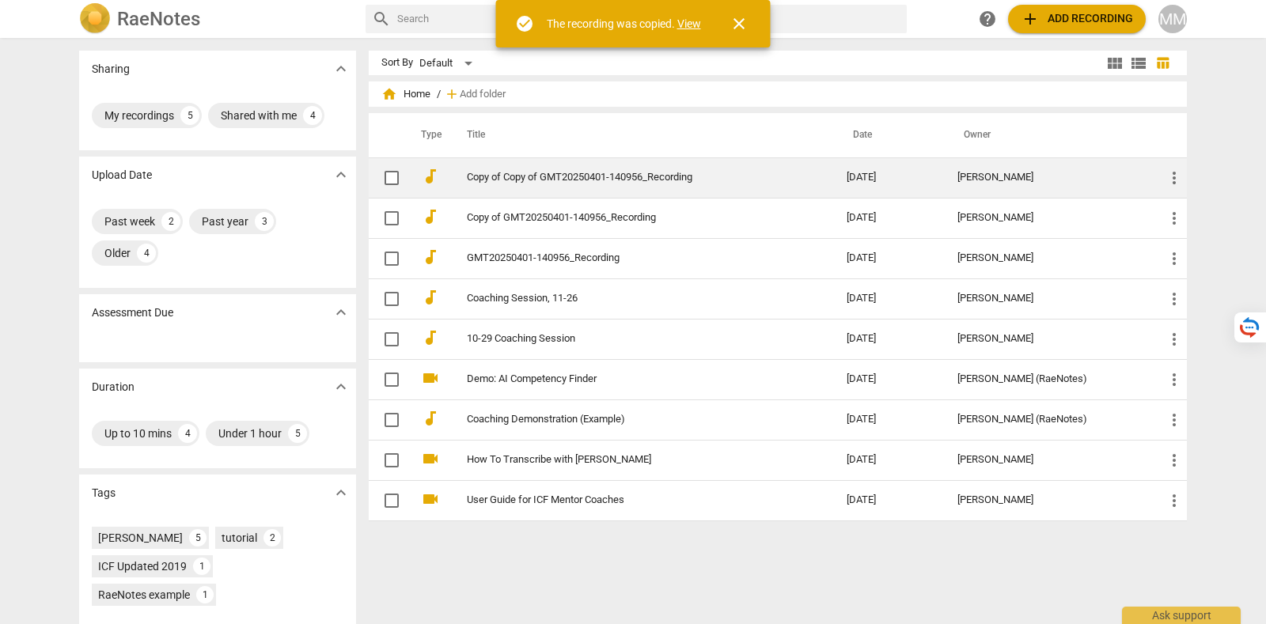
click at [538, 176] on link "Copy of Copy of GMT20250401-140956_Recording" at bounding box center [628, 178] width 323 height 12
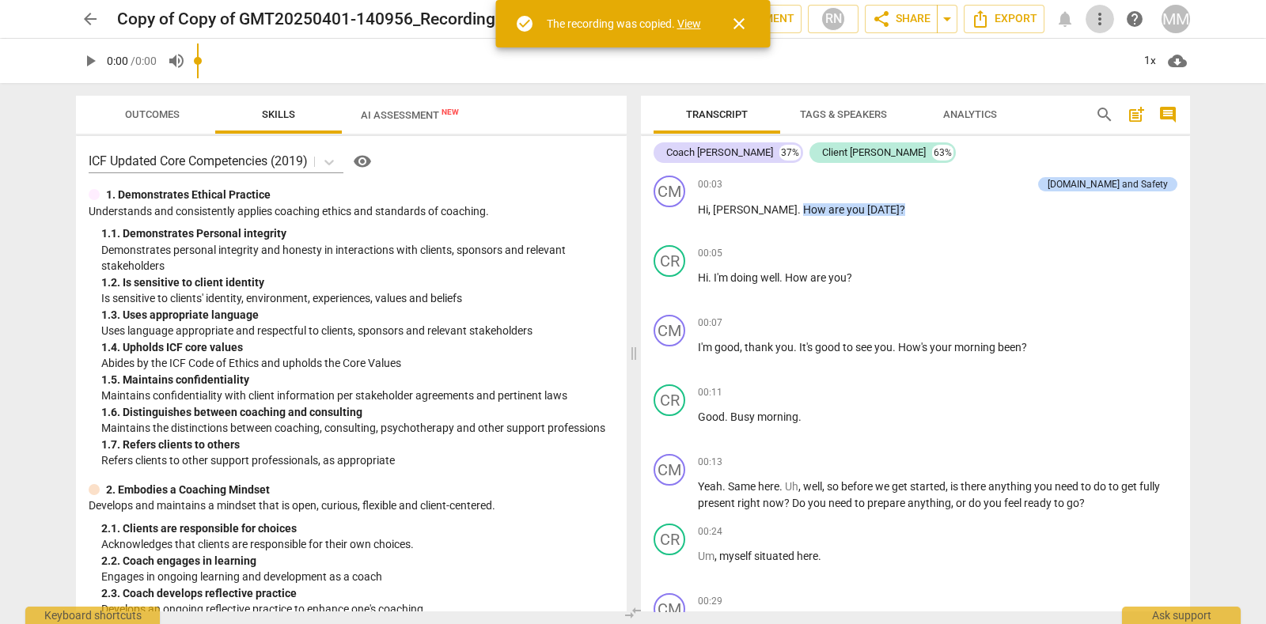
click at [1097, 16] on span "more_vert" at bounding box center [1099, 18] width 19 height 19
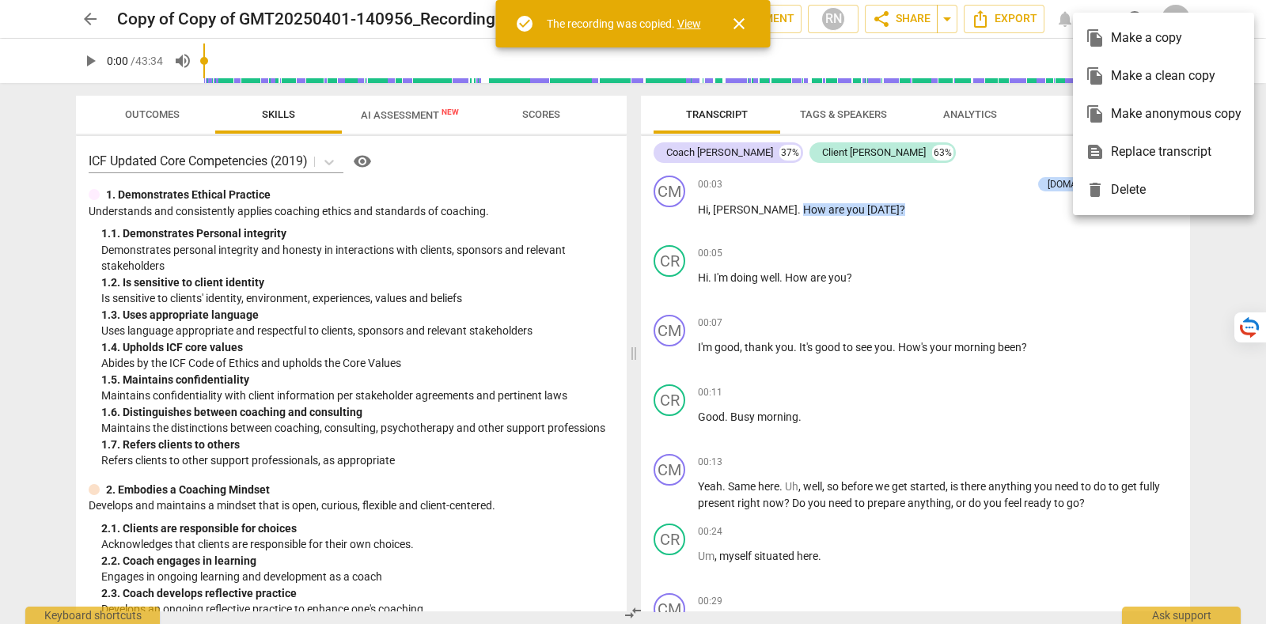
click at [1119, 146] on div "text_snippet Replace transcript" at bounding box center [1164, 152] width 156 height 38
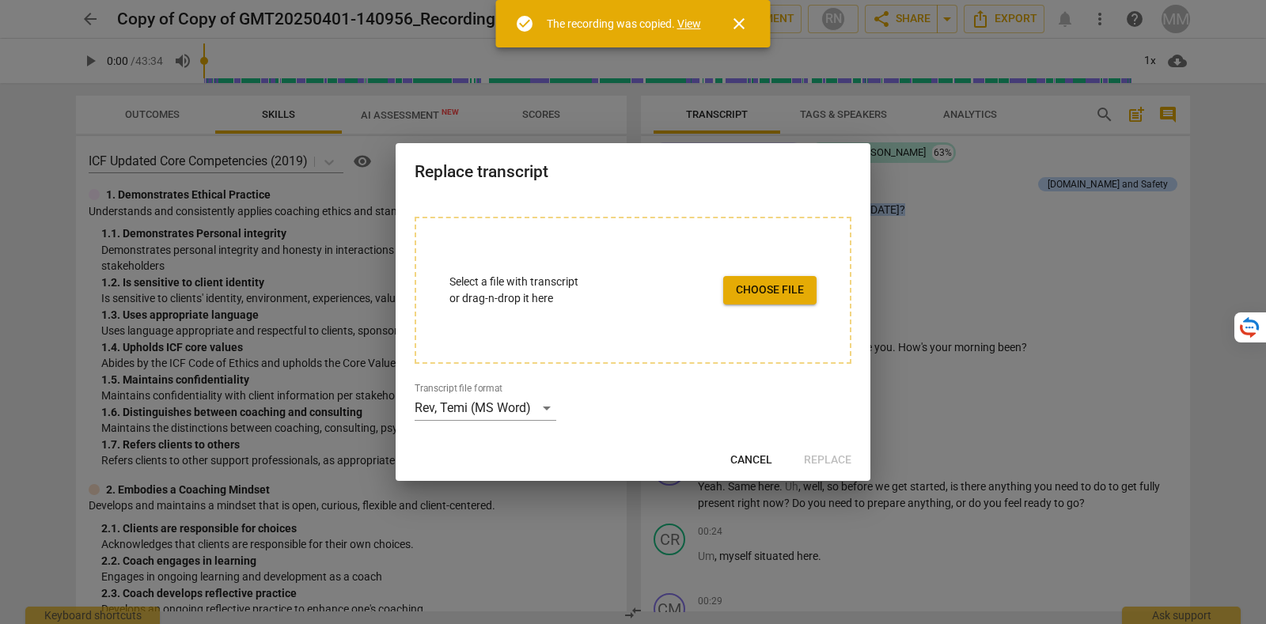
click at [793, 293] on span "Choose file" at bounding box center [770, 290] width 68 height 16
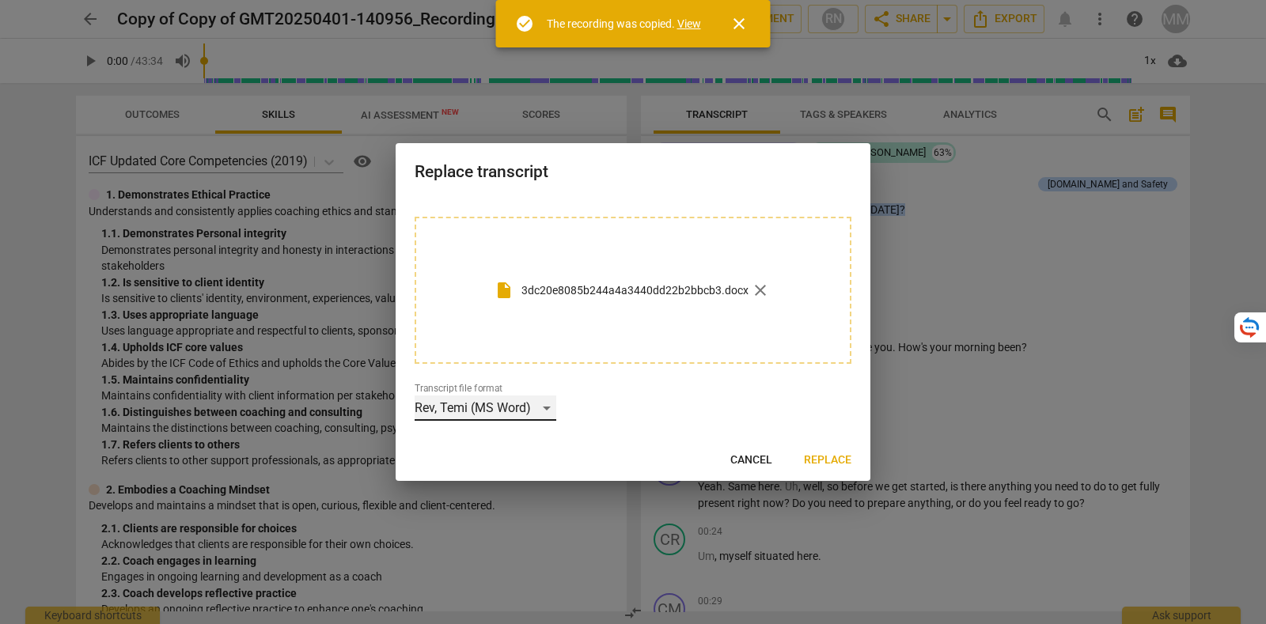
click at [541, 409] on div "Rev, Temi (MS Word)" at bounding box center [486, 408] width 142 height 25
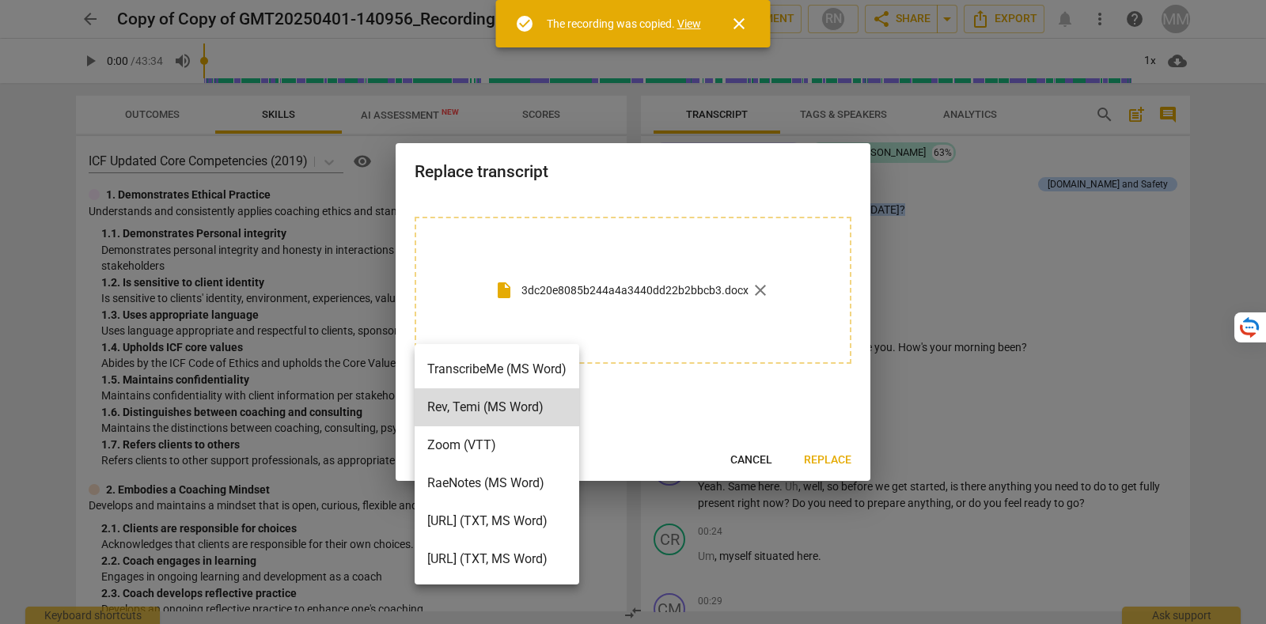
click at [530, 483] on li "RaeNotes (MS Word)" at bounding box center [497, 483] width 165 height 38
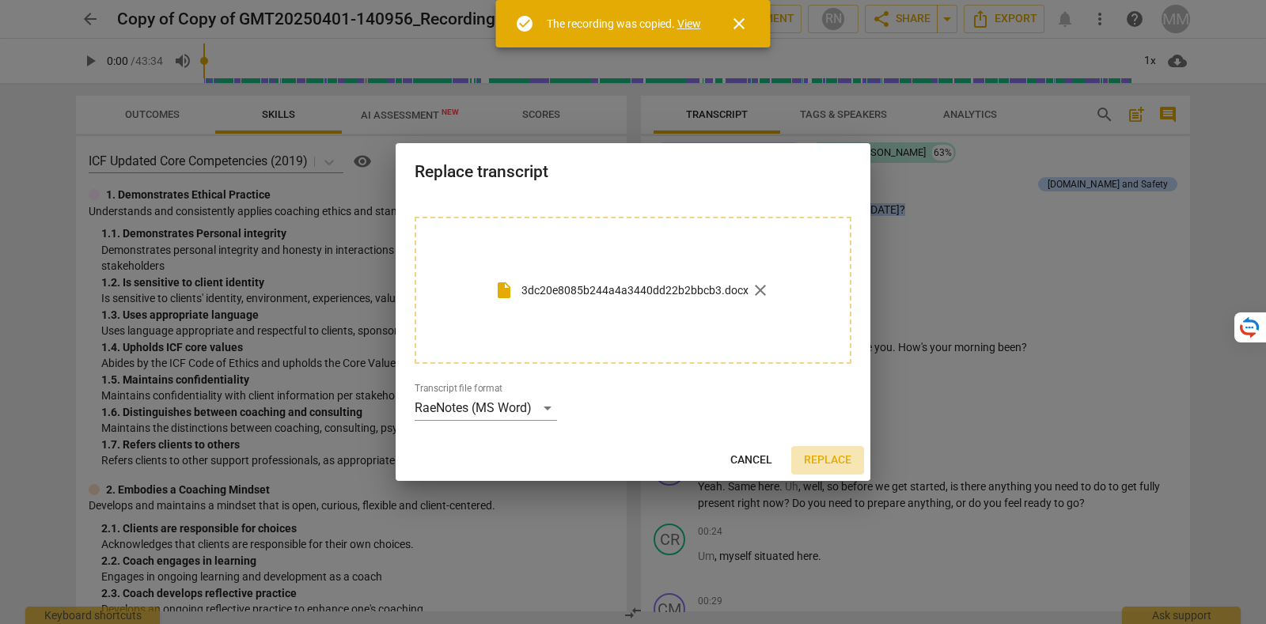
click at [835, 457] on span "Replace" at bounding box center [827, 461] width 47 height 16
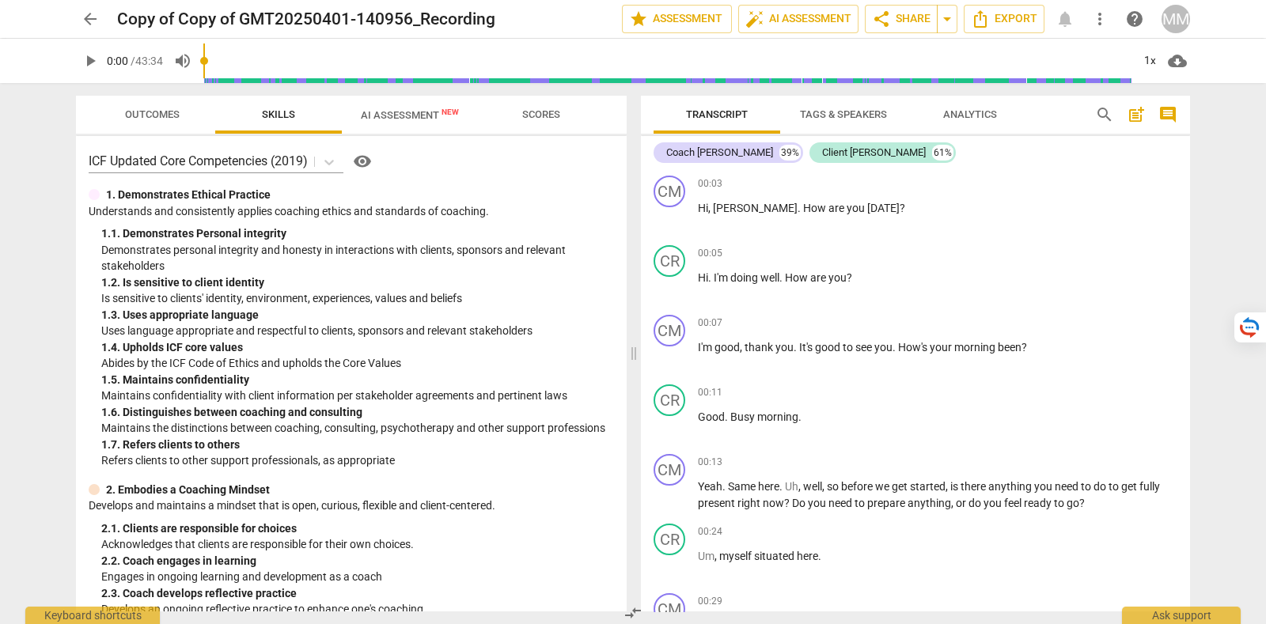
click at [148, 114] on span "Outcomes" at bounding box center [152, 114] width 55 height 12
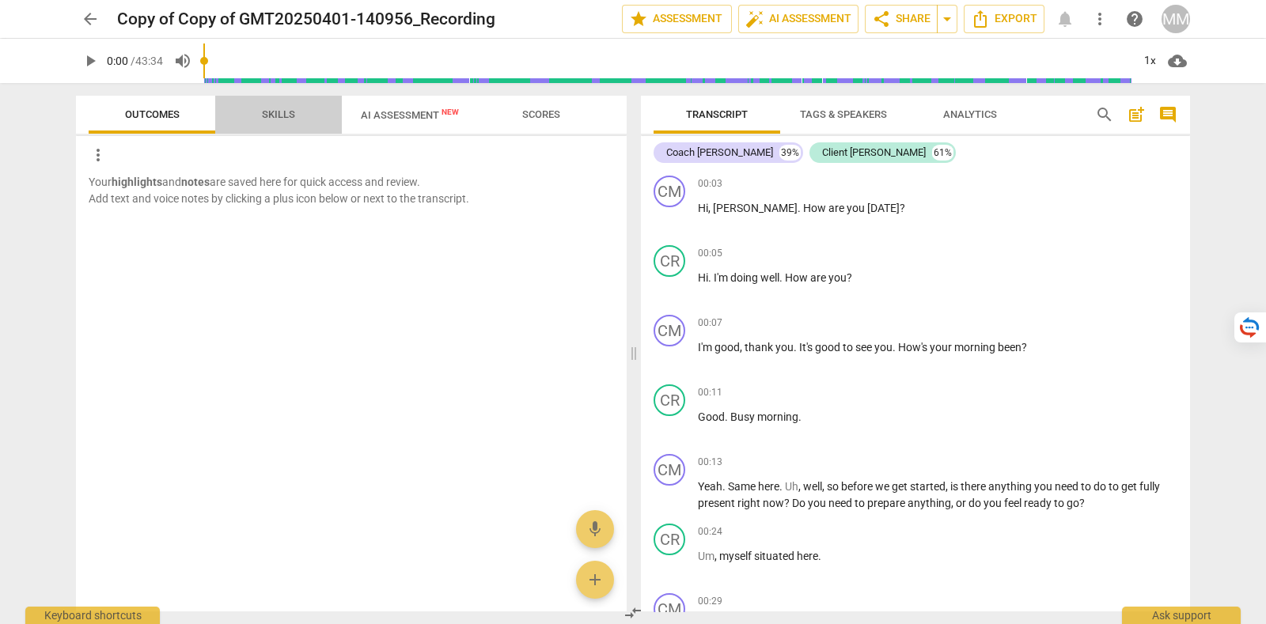
click at [269, 120] on span "Skills" at bounding box center [278, 114] width 71 height 21
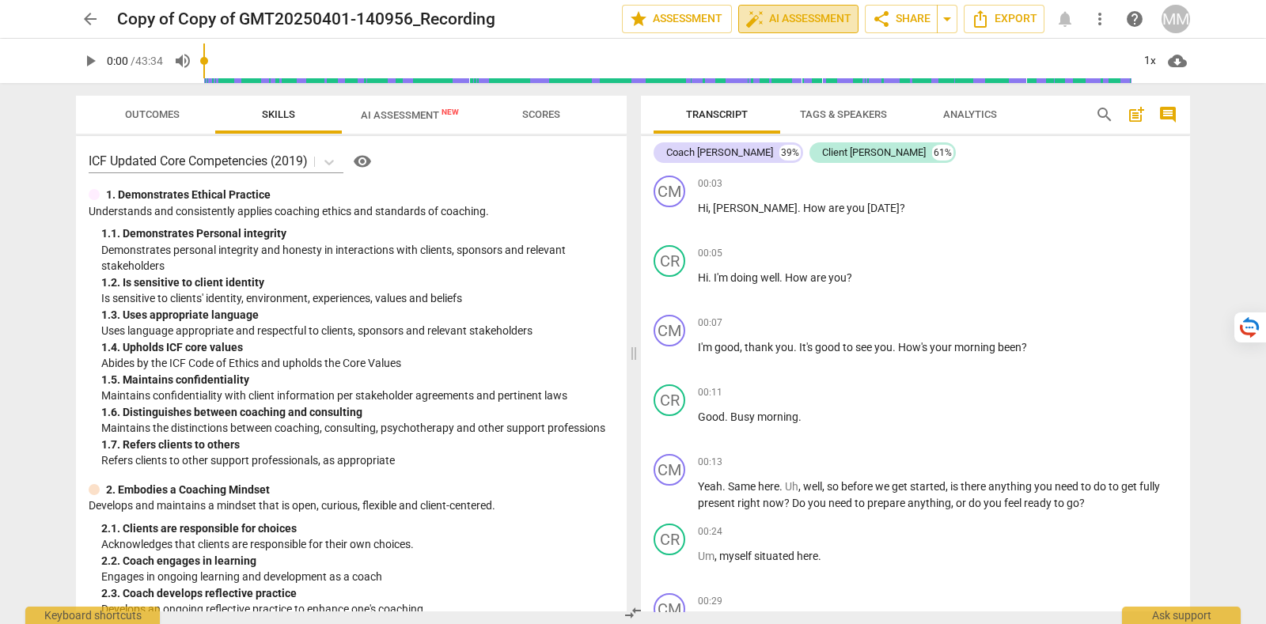
click at [798, 21] on span "auto_fix_high AI Assessment" at bounding box center [798, 18] width 106 height 19
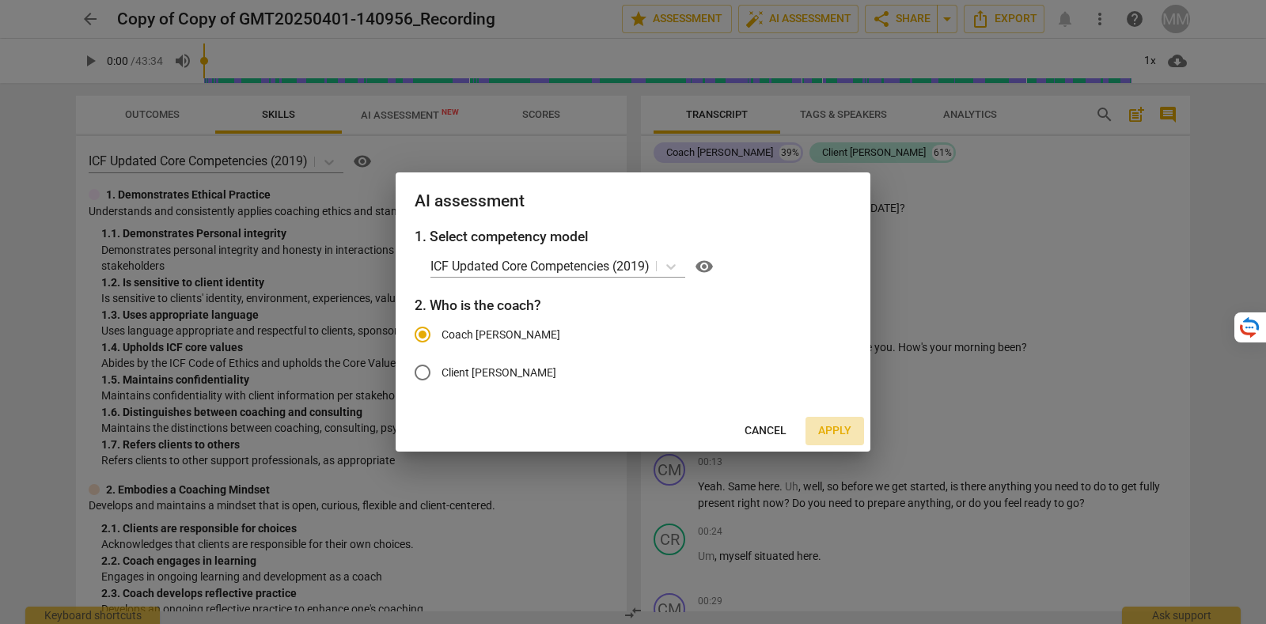
click at [840, 430] on span "Apply" at bounding box center [834, 431] width 33 height 16
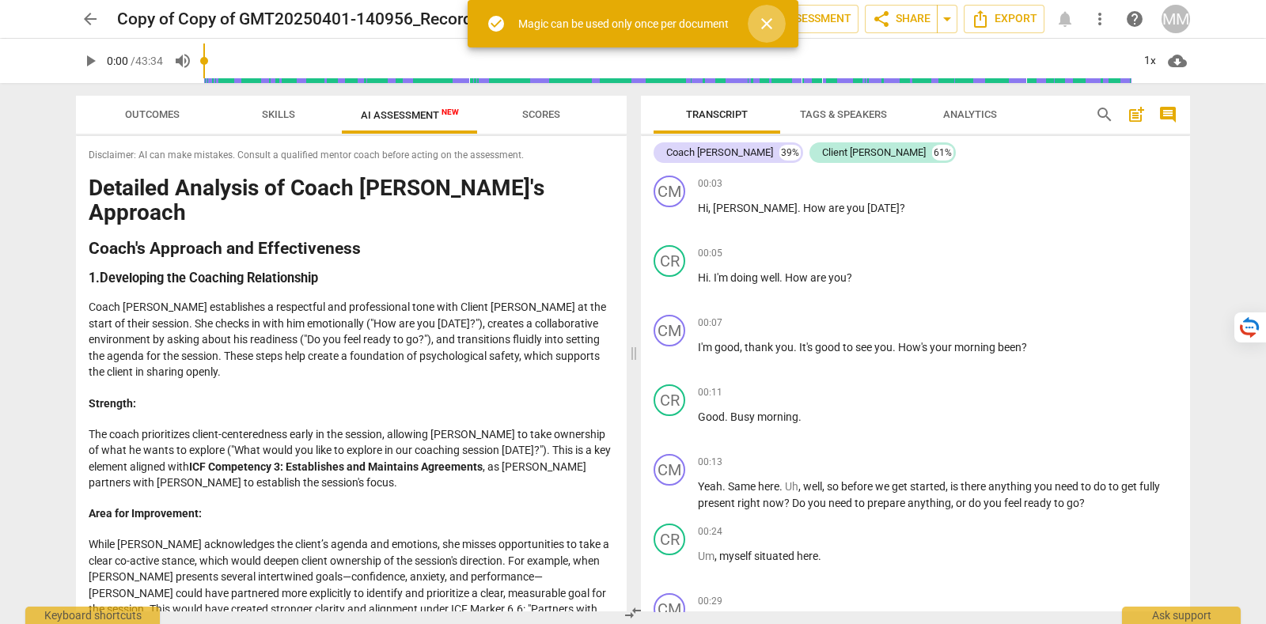
click at [773, 19] on span "close" at bounding box center [766, 23] width 19 height 19
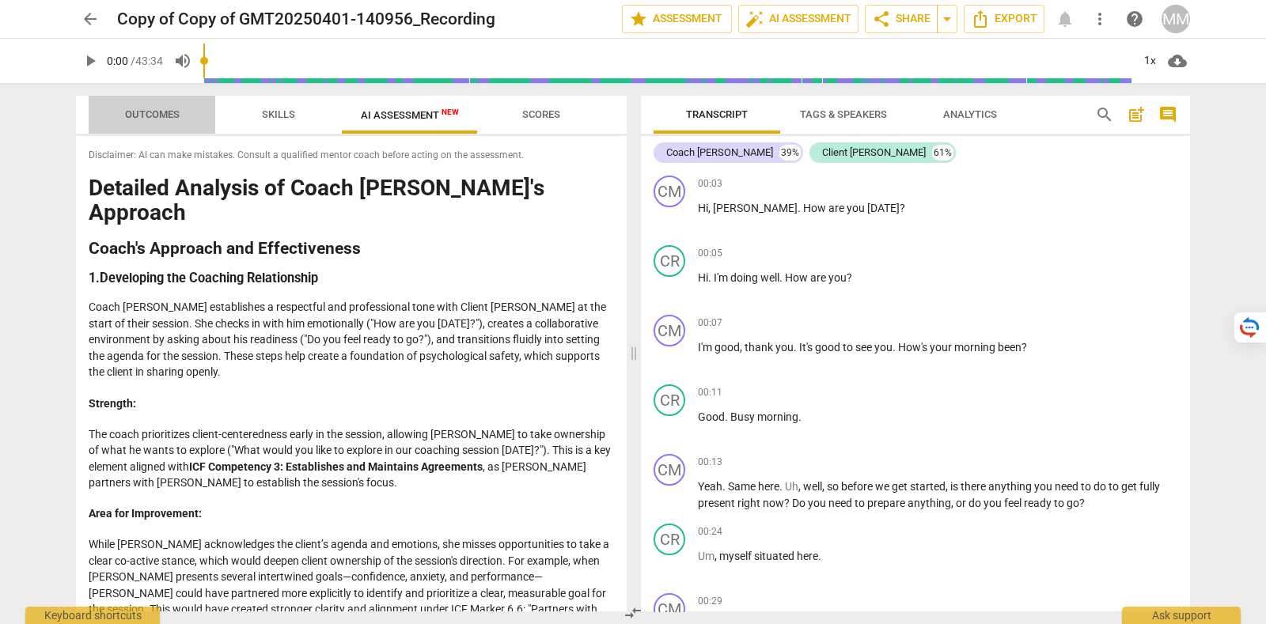
click at [140, 119] on span "Outcomes" at bounding box center [152, 114] width 55 height 12
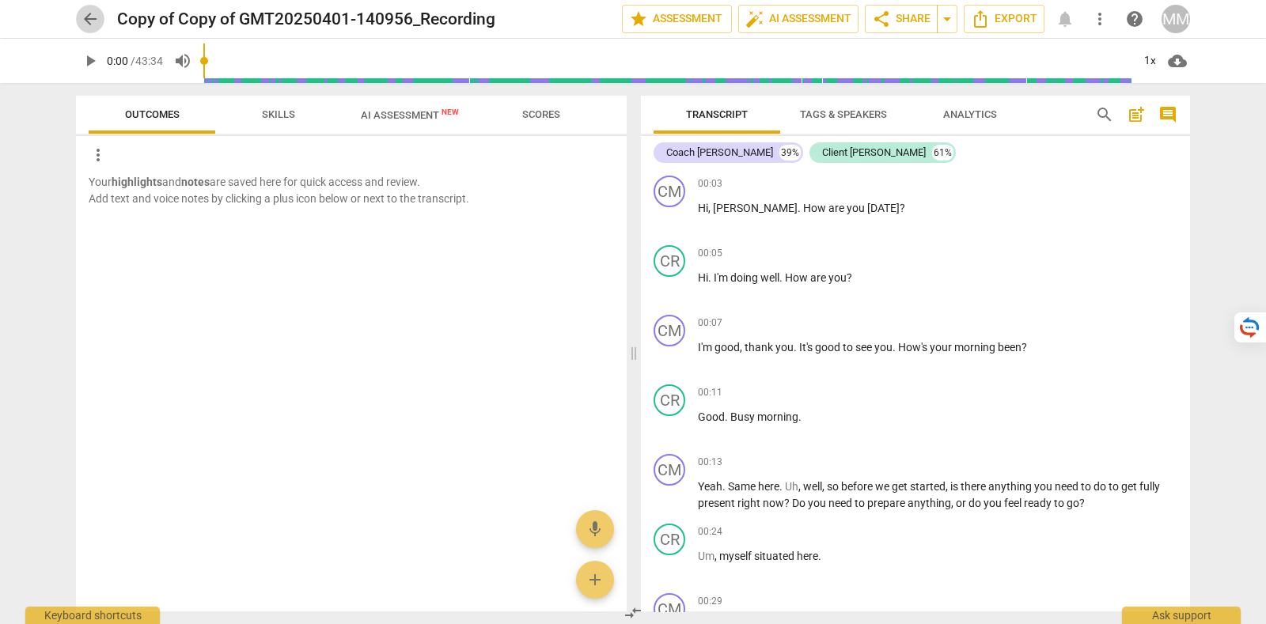
click at [84, 16] on span "arrow_back" at bounding box center [90, 18] width 19 height 19
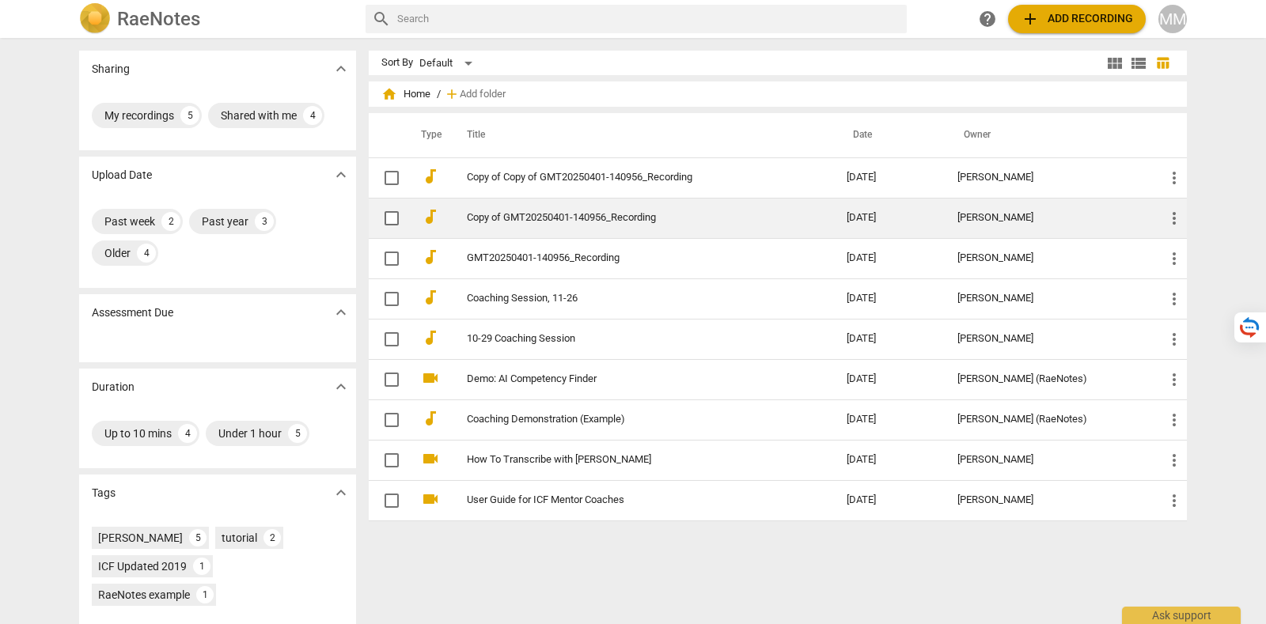
click at [567, 220] on link "Copy of GMT20250401-140956_Recording" at bounding box center [628, 218] width 323 height 12
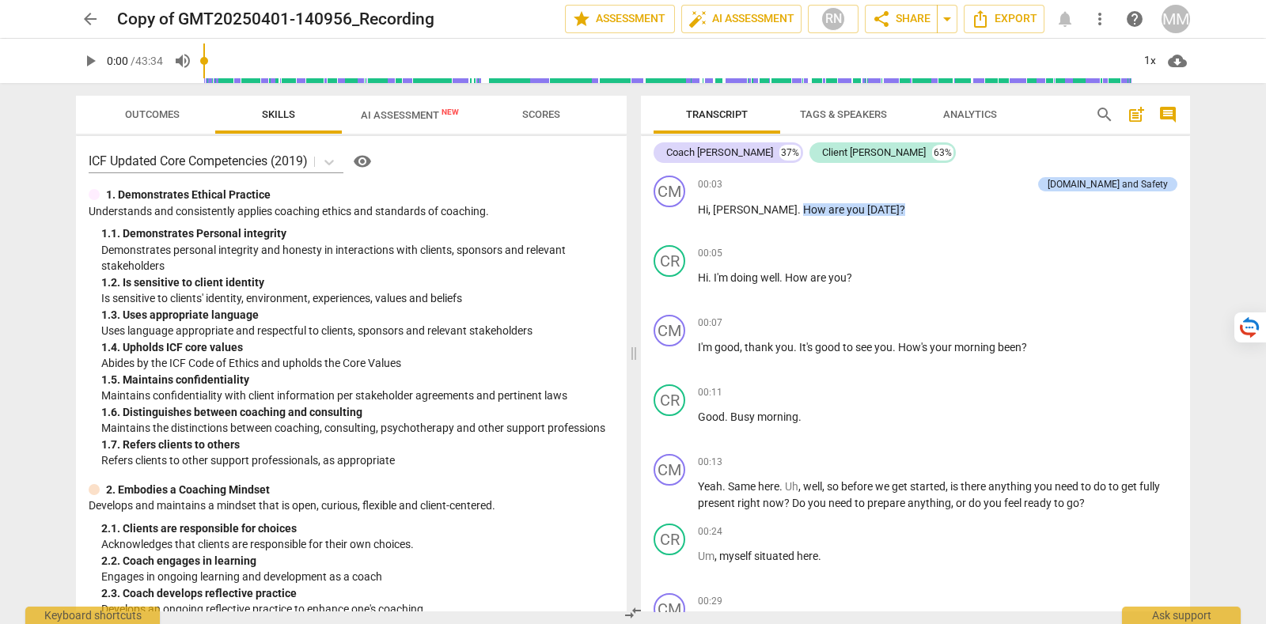
click at [81, 17] on span "arrow_back" at bounding box center [90, 18] width 19 height 19
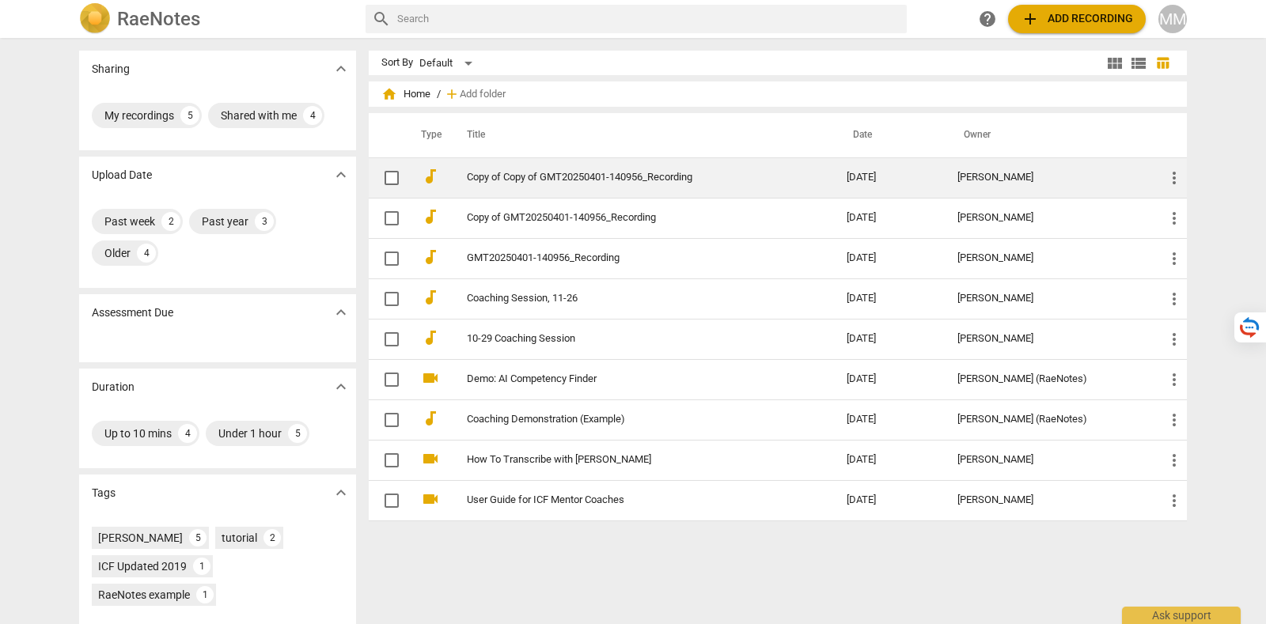
click at [1173, 176] on span "more_vert" at bounding box center [1174, 178] width 19 height 19
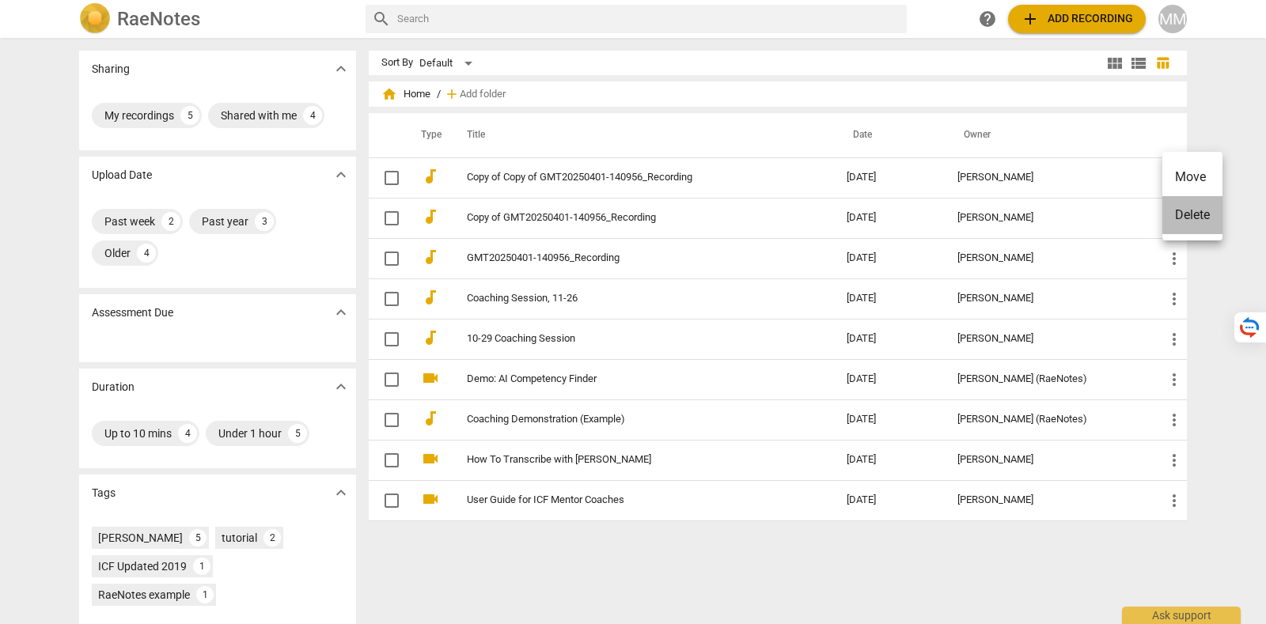
click at [1202, 218] on li "Delete" at bounding box center [1192, 215] width 60 height 38
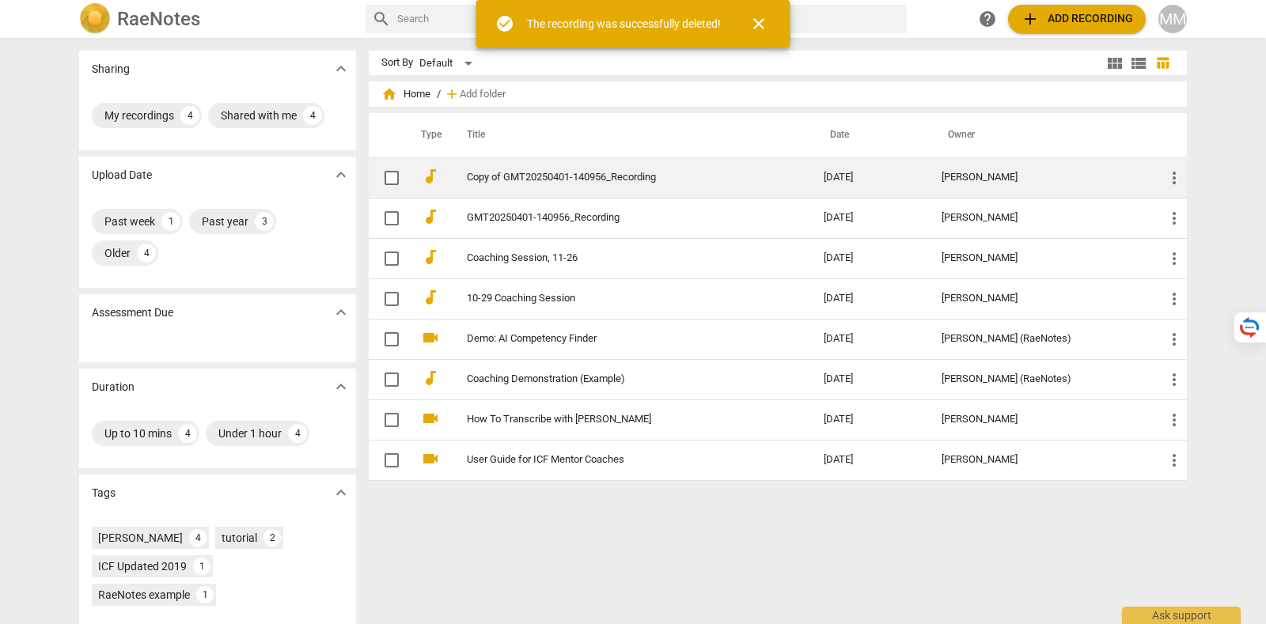
click at [550, 184] on td "Copy of GMT20250401-140956_Recording" at bounding box center [629, 177] width 363 height 40
